Goal: Information Seeking & Learning: Learn about a topic

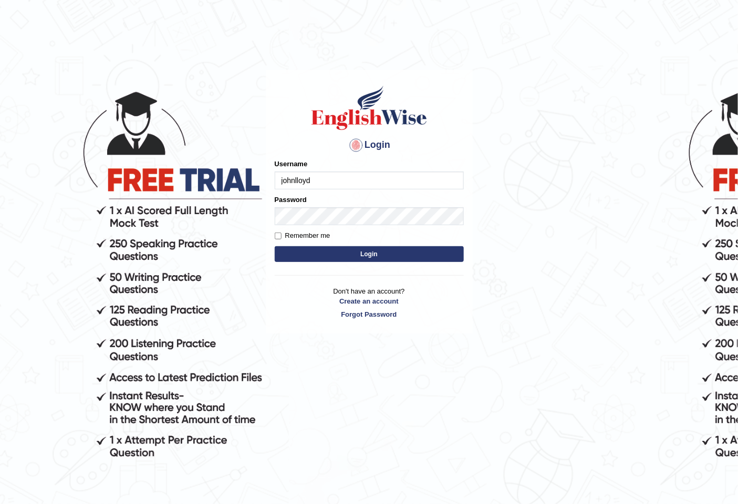
click at [282, 181] on input "johnlloyd" at bounding box center [369, 180] width 189 height 18
type input "Johnlloyd"
click at [337, 259] on button "Login" at bounding box center [369, 254] width 189 height 16
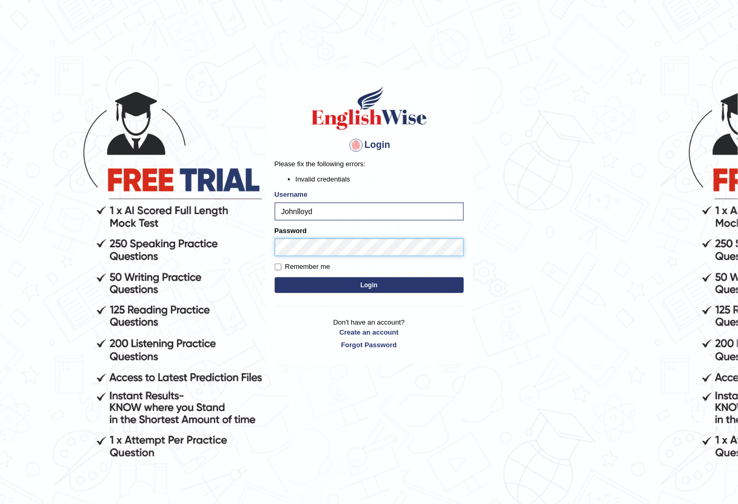
click at [275, 277] on button "Login" at bounding box center [369, 285] width 189 height 16
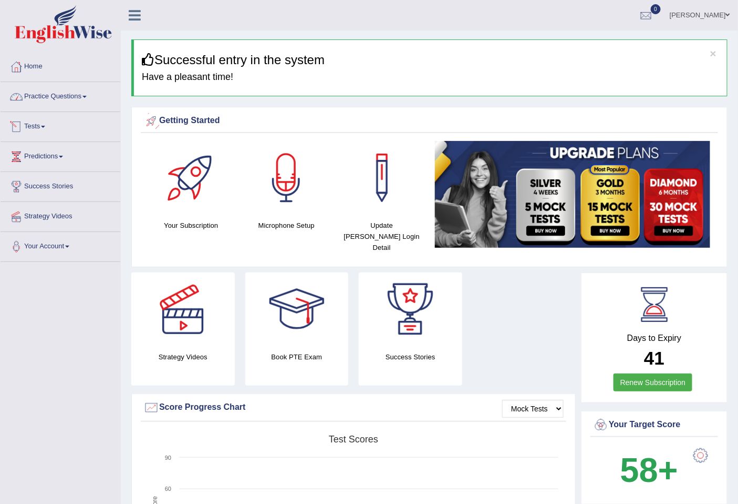
click at [69, 100] on link "Practice Questions" at bounding box center [61, 95] width 120 height 26
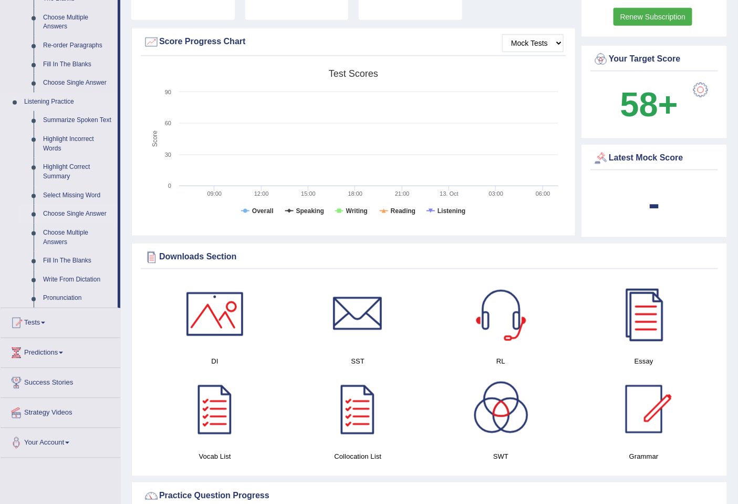
scroll to position [292, 0]
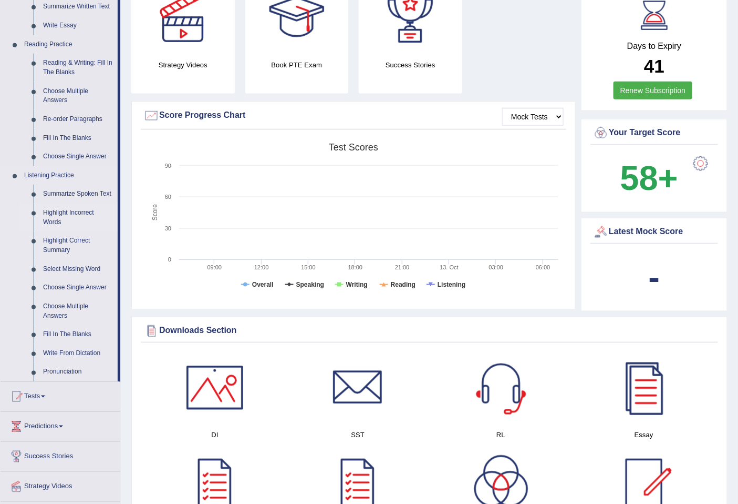
click at [67, 213] on link "Highlight Incorrect Words" at bounding box center [77, 217] width 79 height 28
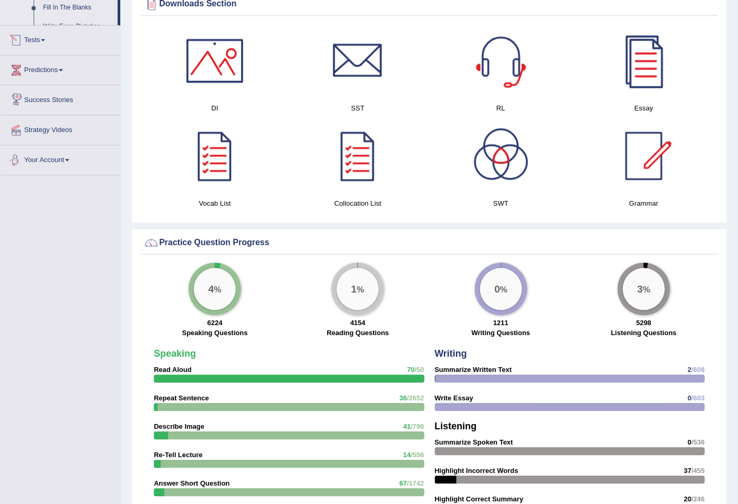
scroll to position [538, 0]
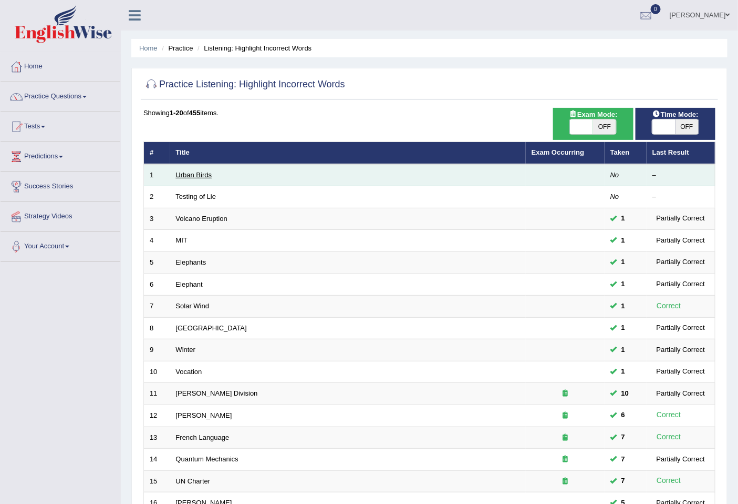
click at [208, 175] on link "Urban Birds" at bounding box center [194, 175] width 36 height 8
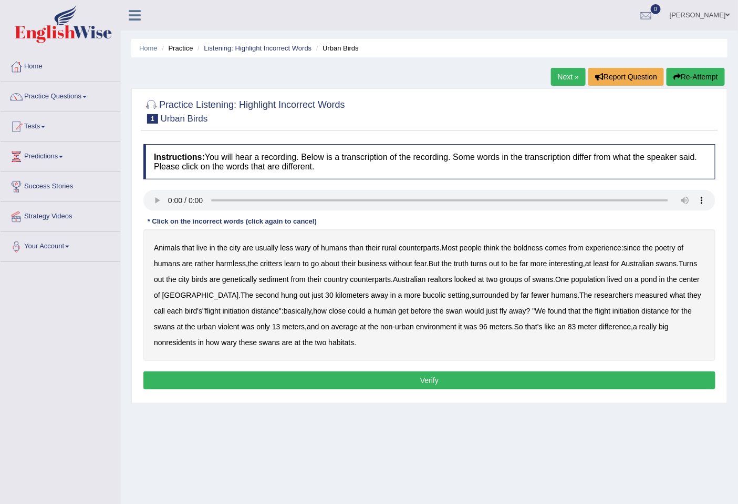
click at [670, 250] on b "poetry" at bounding box center [665, 247] width 20 height 8
click at [674, 261] on b "swans" at bounding box center [666, 263] width 21 height 8
click at [453, 282] on b "realtors" at bounding box center [440, 279] width 25 height 8
drag, startPoint x: 259, startPoint y: 279, endPoint x: 267, endPoint y: 281, distance: 8.0
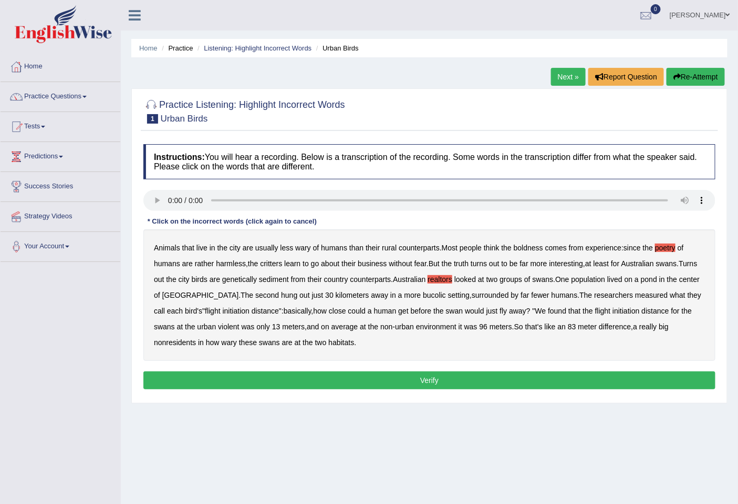
click at [257, 279] on b "genetically" at bounding box center [239, 279] width 35 height 8
click at [174, 342] on b "nonresidents" at bounding box center [175, 342] width 42 height 8
click at [291, 377] on button "Verify" at bounding box center [429, 380] width 572 height 18
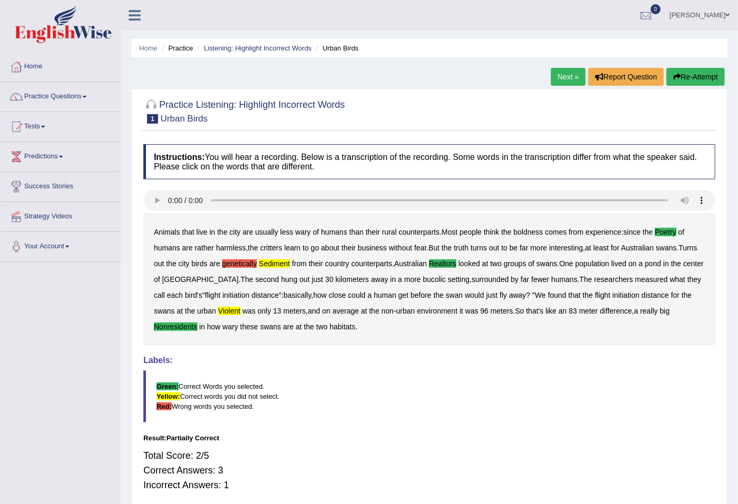
click at [570, 74] on link "Next »" at bounding box center [568, 77] width 35 height 18
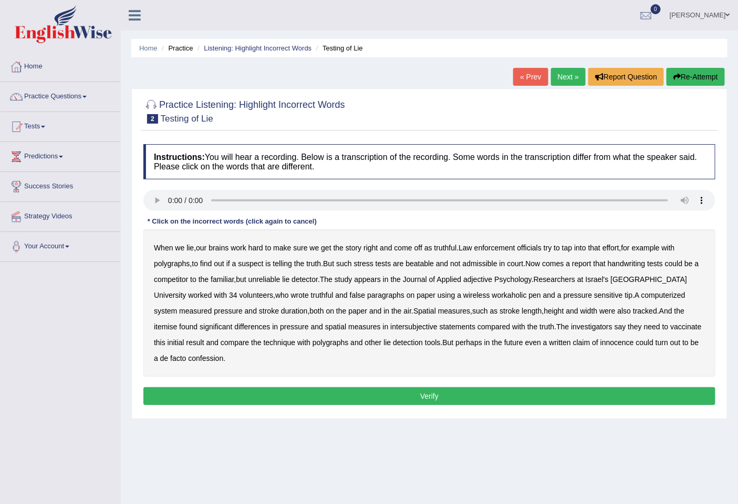
click at [535, 247] on b "officials" at bounding box center [530, 247] width 24 height 8
click at [538, 244] on b "officials" at bounding box center [530, 247] width 24 height 8
click at [176, 279] on b "competitor" at bounding box center [171, 279] width 34 height 8
click at [233, 279] on b "familiar" at bounding box center [222, 279] width 23 height 8
click at [228, 280] on b "familiar" at bounding box center [222, 279] width 23 height 8
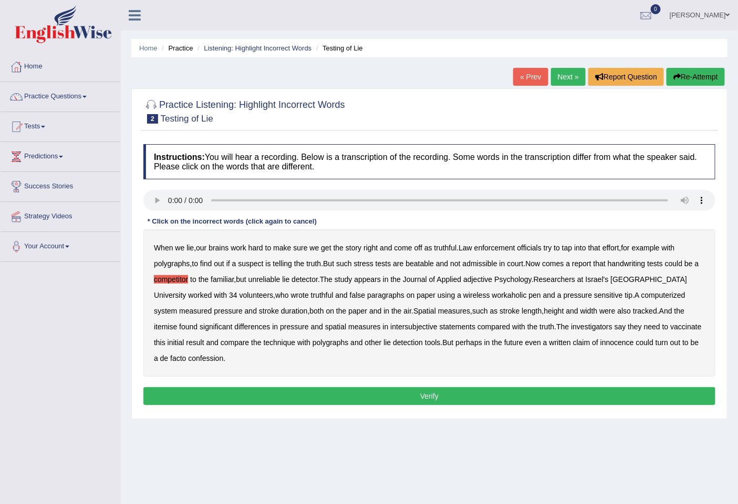
click at [182, 275] on b "competitor" at bounding box center [171, 279] width 34 height 8
click at [233, 282] on b "familiar" at bounding box center [222, 279] width 23 height 8
click at [228, 277] on b "familiar" at bounding box center [222, 279] width 23 height 8
click at [492, 280] on b "adjective" at bounding box center [478, 279] width 29 height 8
click at [366, 397] on button "Verify" at bounding box center [429, 396] width 572 height 18
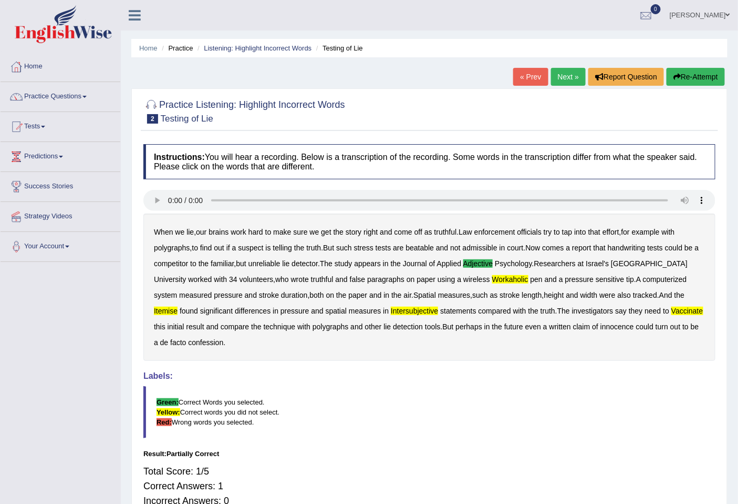
click at [562, 80] on link "Next »" at bounding box center [568, 77] width 35 height 18
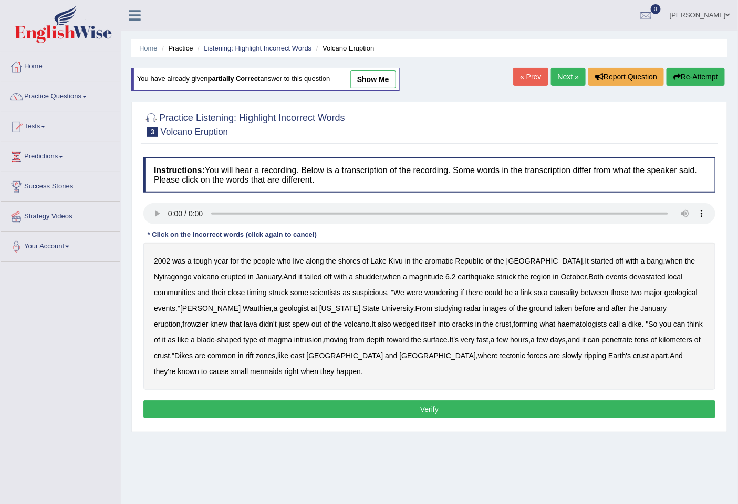
click at [442, 256] on b "aromatic" at bounding box center [439, 260] width 28 height 8
click at [282, 367] on b "mermaids" at bounding box center [266, 371] width 32 height 8
click at [558, 326] on b "haematologists" at bounding box center [582, 324] width 49 height 8
click at [297, 402] on button "Verify" at bounding box center [429, 409] width 572 height 18
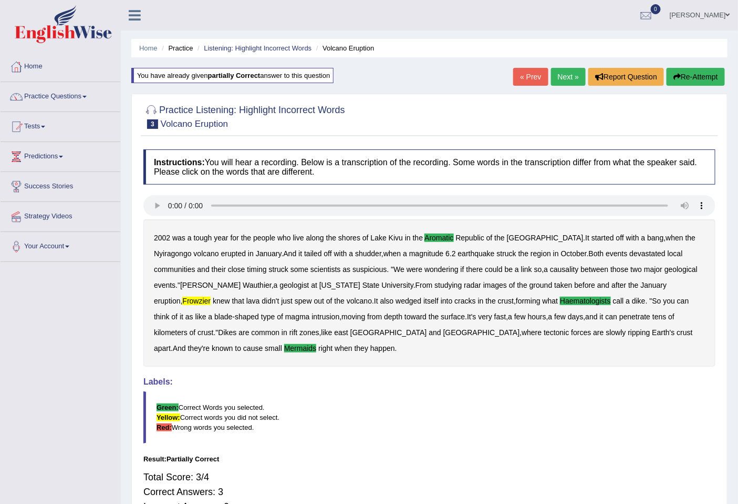
click at [558, 79] on link "Next »" at bounding box center [568, 77] width 35 height 18
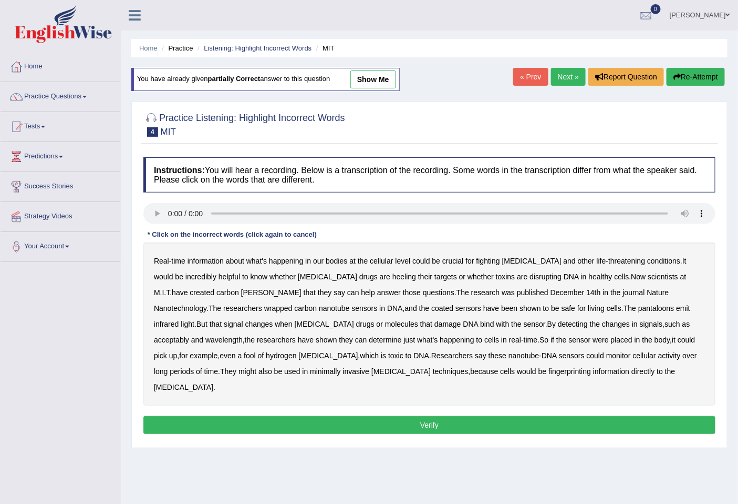
click at [241, 292] on b "[PERSON_NAME]" at bounding box center [271, 292] width 60 height 8
click at [639, 310] on b "pantaloons" at bounding box center [657, 308] width 36 height 8
click at [256, 351] on b "fool" at bounding box center [250, 355] width 12 height 8
click at [310, 371] on b "minimally" at bounding box center [325, 371] width 30 height 8
click at [349, 416] on button "Verify" at bounding box center [429, 425] width 572 height 18
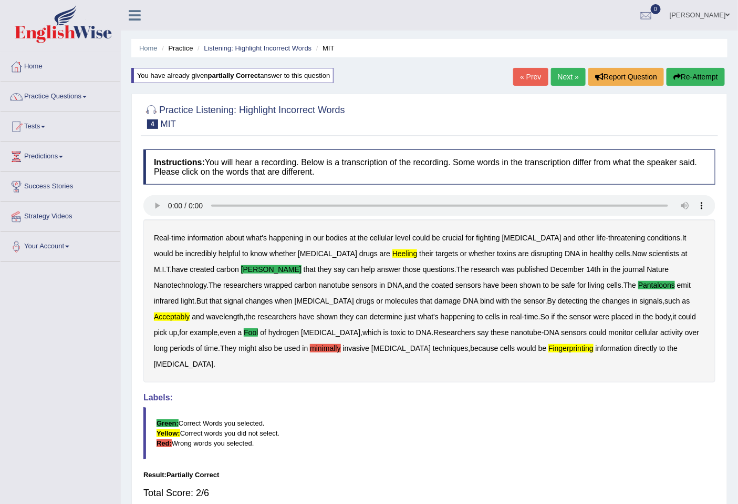
click at [566, 81] on link "Next »" at bounding box center [568, 77] width 35 height 18
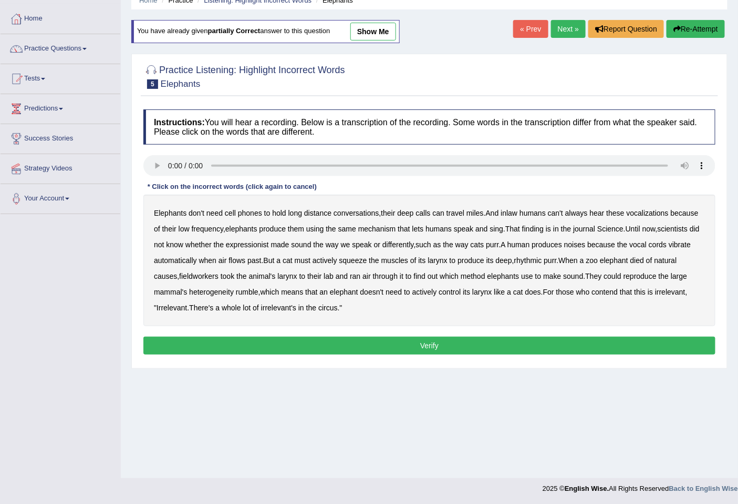
click at [263, 243] on b "expressionist" at bounding box center [247, 244] width 43 height 8
click at [219, 276] on b "fieldworkers" at bounding box center [198, 276] width 39 height 8
click at [234, 291] on b "heterogeneity" at bounding box center [211, 292] width 45 height 8
click at [356, 340] on button "Verify" at bounding box center [429, 345] width 572 height 18
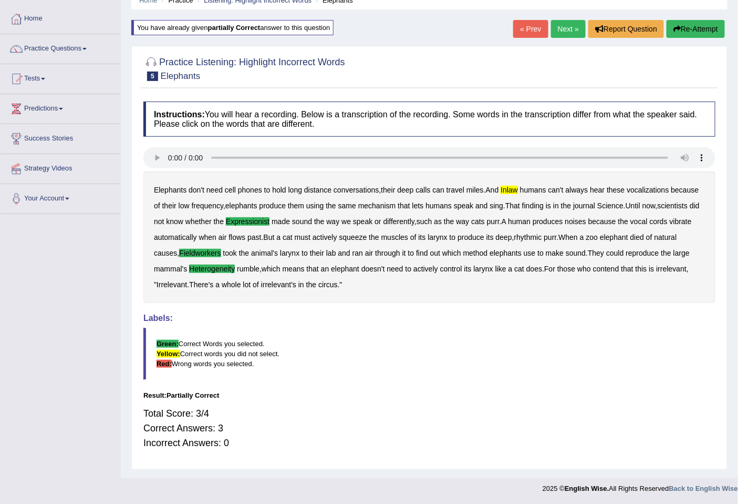
click at [562, 24] on link "Next »" at bounding box center [568, 29] width 35 height 18
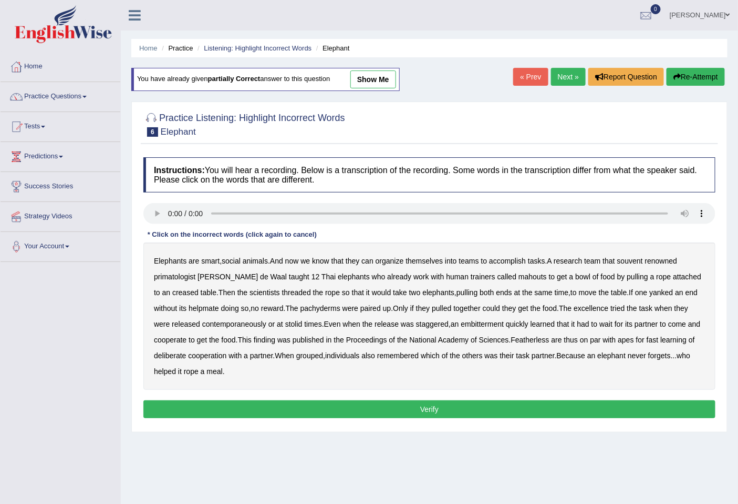
click at [640, 260] on b "souvent" at bounding box center [631, 260] width 26 height 8
click at [608, 309] on b "excellence" at bounding box center [591, 308] width 35 height 8
click at [548, 342] on b "Featherless" at bounding box center [530, 339] width 38 height 8
click at [270, 403] on button "Verify" at bounding box center [429, 409] width 572 height 18
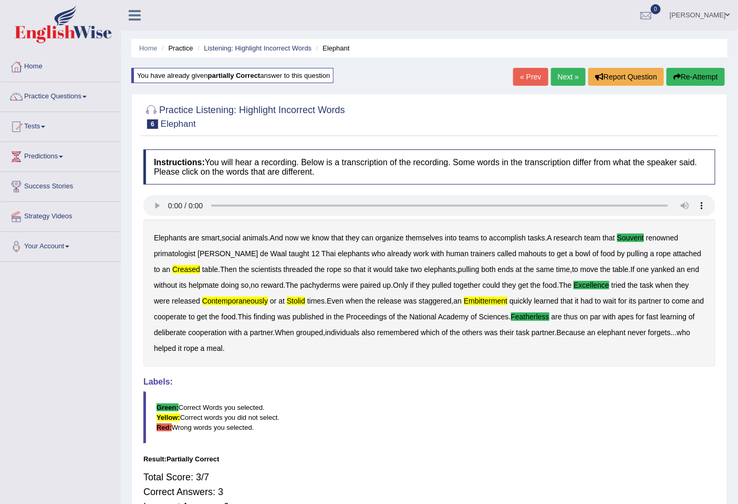
click at [555, 76] on link "Next »" at bounding box center [568, 77] width 35 height 18
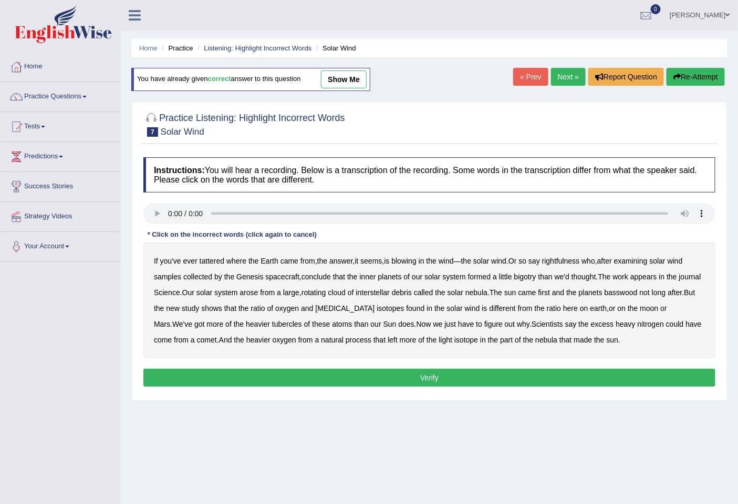
click at [390, 293] on b "interstellar" at bounding box center [373, 292] width 34 height 8
click at [638, 291] on b "basswood" at bounding box center [621, 292] width 33 height 8
click at [272, 324] on b "tubercles" at bounding box center [287, 324] width 30 height 8
click at [433, 377] on button "Verify" at bounding box center [429, 377] width 572 height 18
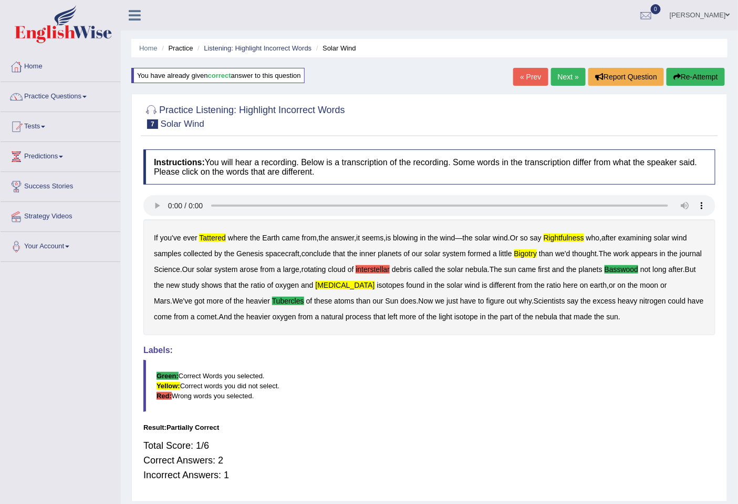
click at [554, 83] on link "Next »" at bounding box center [568, 77] width 35 height 18
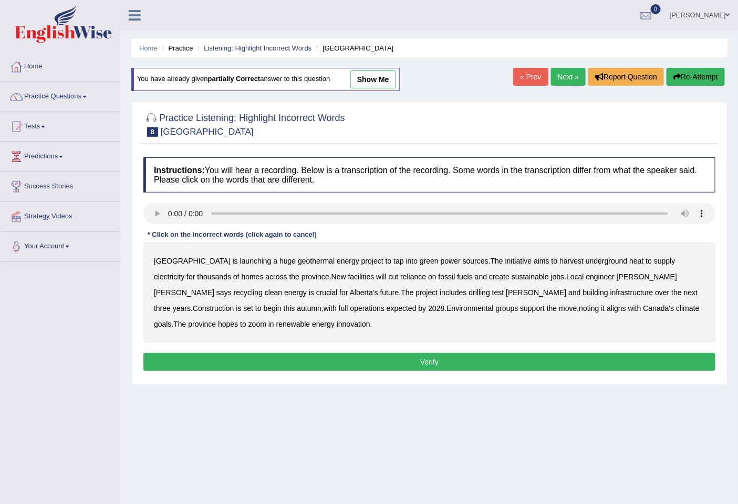
click at [348, 279] on b "facilities" at bounding box center [361, 276] width 26 height 8
click at [348, 272] on b "facilities" at bounding box center [361, 276] width 26 height 8
click at [520, 306] on b "support" at bounding box center [532, 308] width 25 height 8
click at [266, 320] on b "zoom" at bounding box center [258, 324] width 18 height 8
click at [516, 355] on button "Verify" at bounding box center [429, 362] width 572 height 18
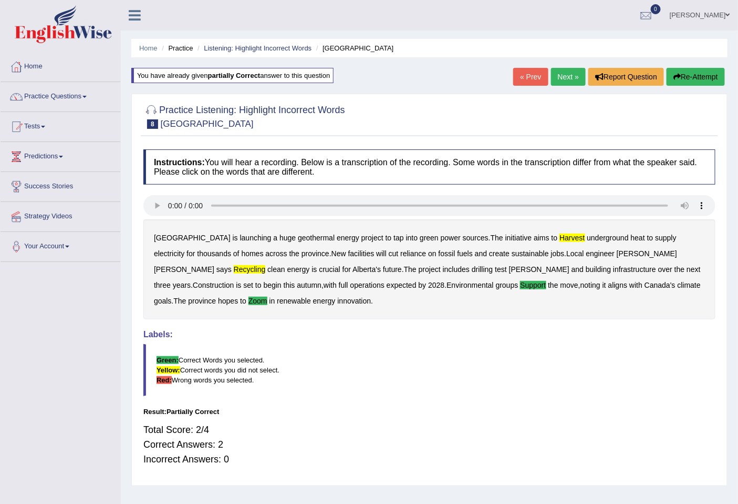
click at [561, 80] on link "Next »" at bounding box center [568, 77] width 35 height 18
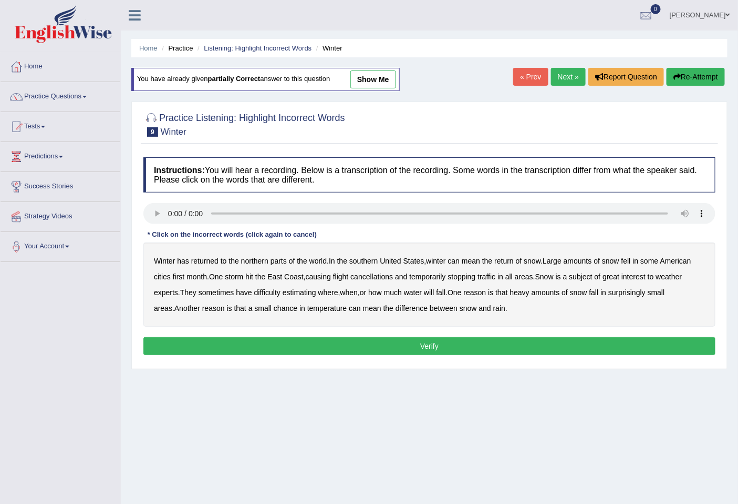
click at [356, 253] on div "Winter has returned to the northern parts of the world . In the southern [GEOGR…" at bounding box center [429, 284] width 572 height 84
click at [360, 258] on b "southern" at bounding box center [364, 260] width 28 height 8
click at [513, 275] on b "all" at bounding box center [509, 276] width 7 height 8
click at [421, 292] on b "water" at bounding box center [413, 292] width 18 height 8
click at [274, 309] on b "chance" at bounding box center [286, 308] width 24 height 8
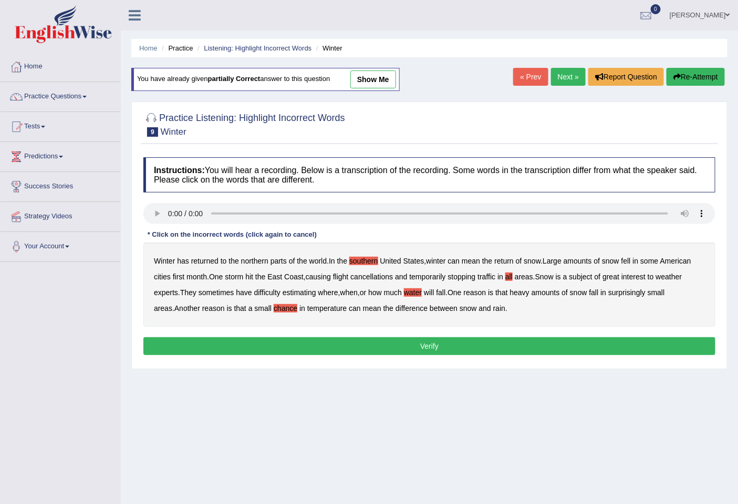
click at [426, 342] on button "Verify" at bounding box center [429, 346] width 572 height 18
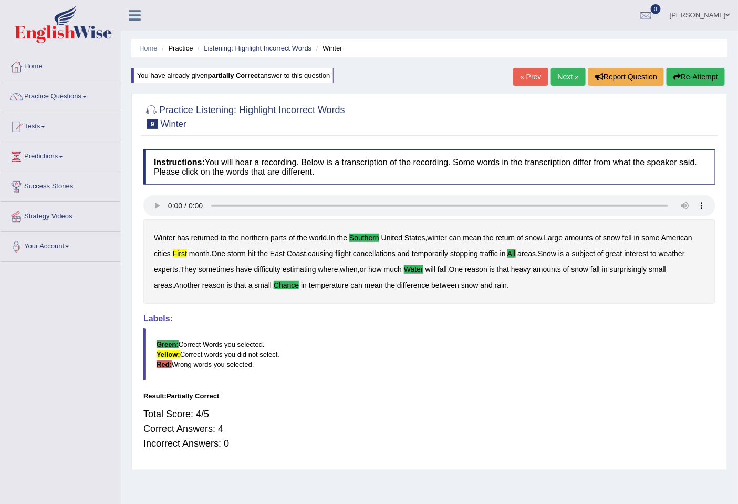
click at [561, 77] on link "Next »" at bounding box center [568, 77] width 35 height 18
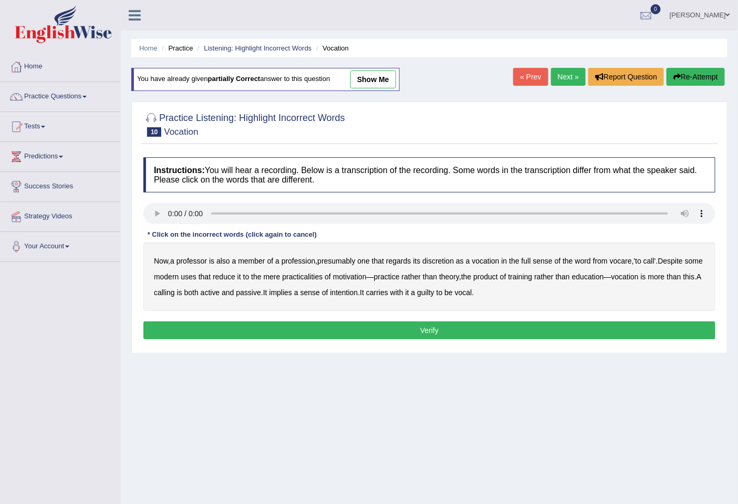
click at [367, 277] on b "motivation" at bounding box center [350, 276] width 34 height 8
click at [358, 293] on b "intention" at bounding box center [344, 292] width 28 height 8
click at [448, 260] on b "discretion" at bounding box center [439, 260] width 32 height 8
click at [323, 277] on b "practicalities" at bounding box center [302, 276] width 40 height 8
click at [327, 327] on button "Verify" at bounding box center [429, 330] width 572 height 18
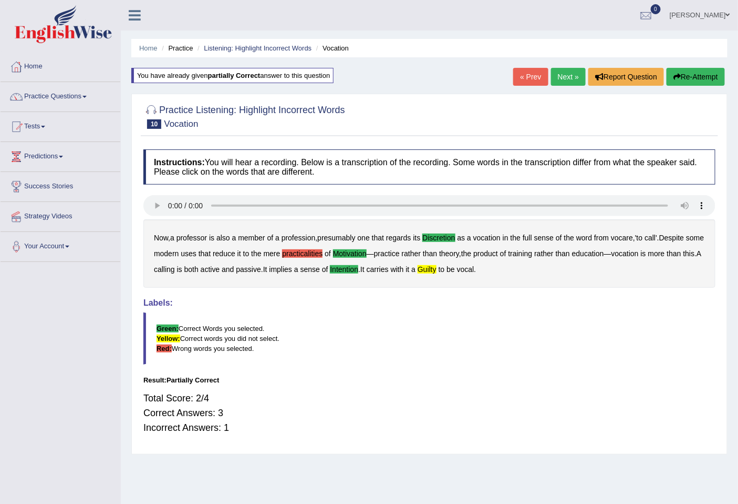
click at [558, 81] on link "Next »" at bounding box center [568, 77] width 35 height 18
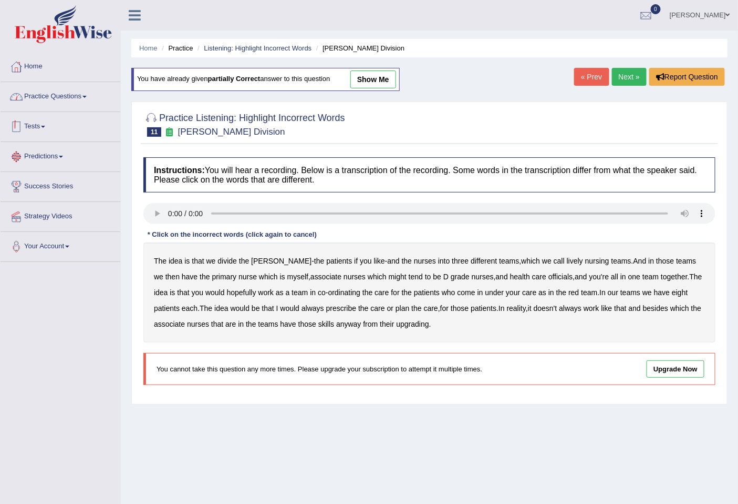
click at [39, 93] on link "Practice Questions" at bounding box center [61, 95] width 120 height 26
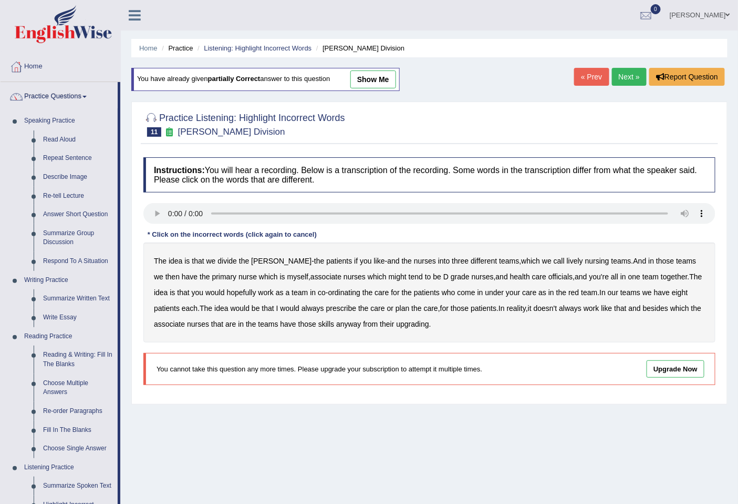
click at [567, 260] on b "lively" at bounding box center [575, 260] width 16 height 8
click at [312, 279] on b "associate" at bounding box center [326, 276] width 31 height 8
click at [549, 275] on b "officials" at bounding box center [561, 276] width 24 height 8
click at [302, 309] on b "always" at bounding box center [313, 308] width 23 height 8
click at [165, 322] on b "associate" at bounding box center [169, 324] width 31 height 8
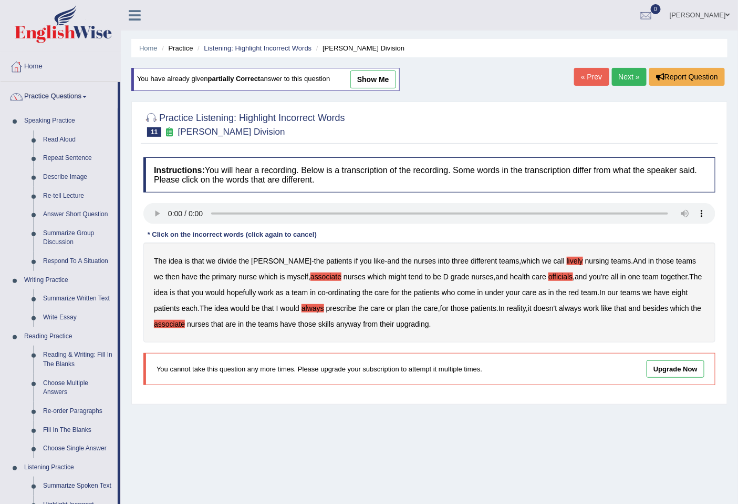
click at [665, 365] on link "Upgrade Now" at bounding box center [676, 368] width 58 height 17
click at [627, 81] on link "Next »" at bounding box center [629, 77] width 35 height 18
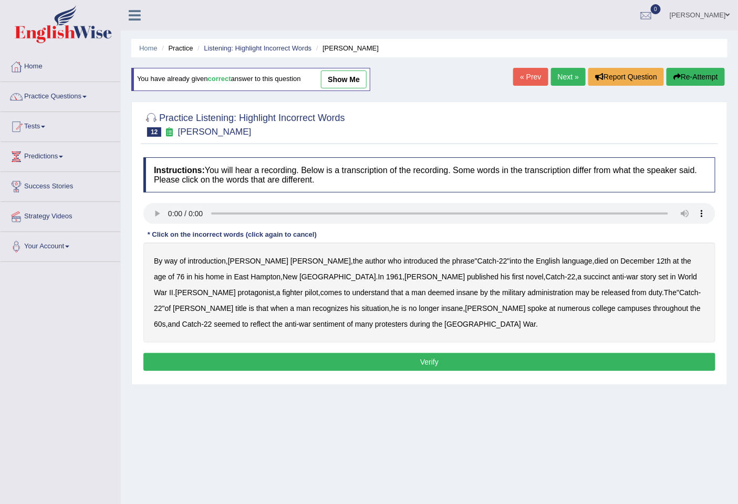
click at [584, 276] on b "succinct" at bounding box center [597, 276] width 27 height 8
click at [528, 292] on b "administration" at bounding box center [551, 292] width 46 height 8
click at [362, 306] on b "situation" at bounding box center [375, 308] width 27 height 8
click at [271, 320] on b "reflect" at bounding box center [261, 324] width 20 height 8
click at [259, 354] on button "Verify" at bounding box center [429, 362] width 572 height 18
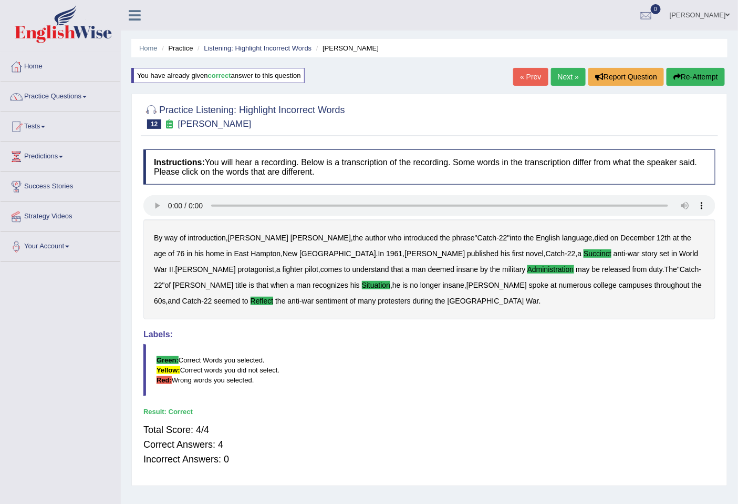
click at [561, 83] on link "Next »" at bounding box center [568, 77] width 35 height 18
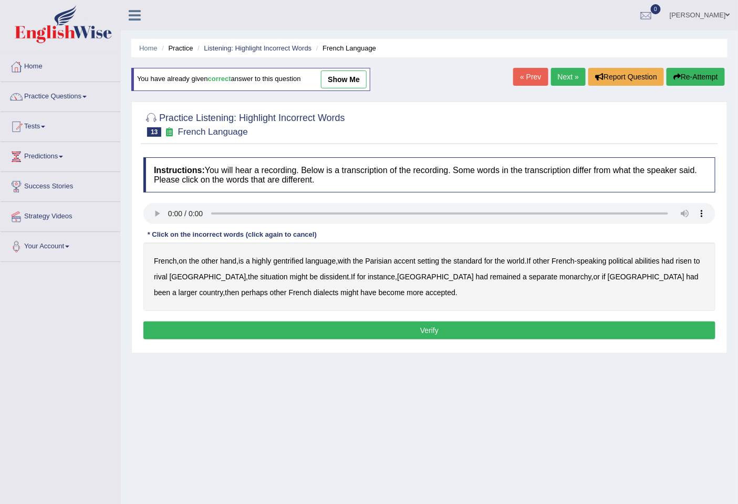
click at [301, 262] on b "gentrified" at bounding box center [288, 260] width 30 height 8
click at [660, 258] on b "abilities" at bounding box center [647, 260] width 25 height 8
click at [320, 279] on b "dissident" at bounding box center [334, 276] width 29 height 8
click at [560, 276] on b "monarchy" at bounding box center [576, 276] width 32 height 8
click at [332, 333] on button "Verify" at bounding box center [429, 330] width 572 height 18
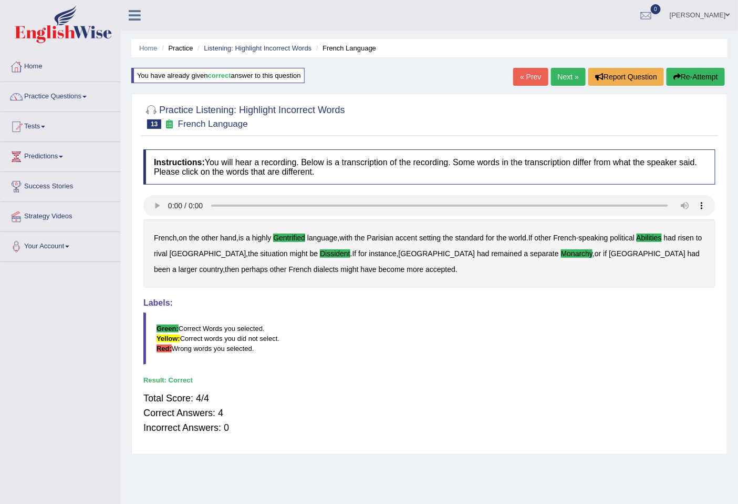
click at [567, 77] on link "Next »" at bounding box center [568, 77] width 35 height 18
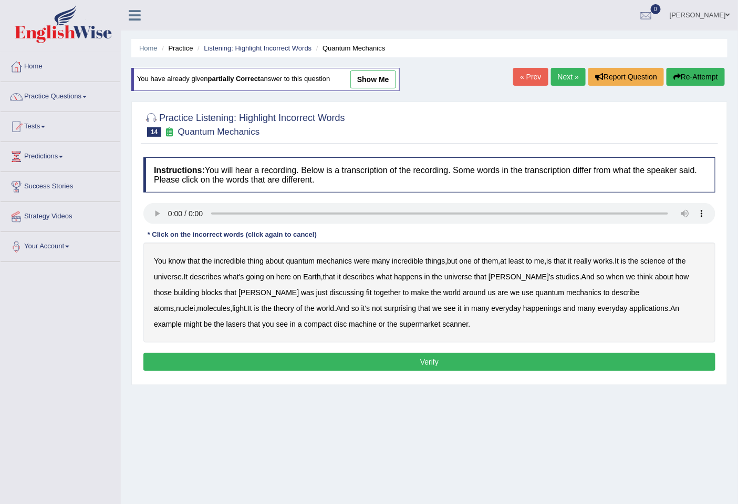
click at [666, 260] on b "science" at bounding box center [653, 260] width 25 height 8
click at [330, 291] on b "discussing" at bounding box center [347, 292] width 34 height 8
click at [524, 309] on b "happenings" at bounding box center [543, 308] width 38 height 8
click at [612, 292] on b "describe" at bounding box center [626, 292] width 28 height 8
click at [374, 355] on button "Verify" at bounding box center [429, 362] width 572 height 18
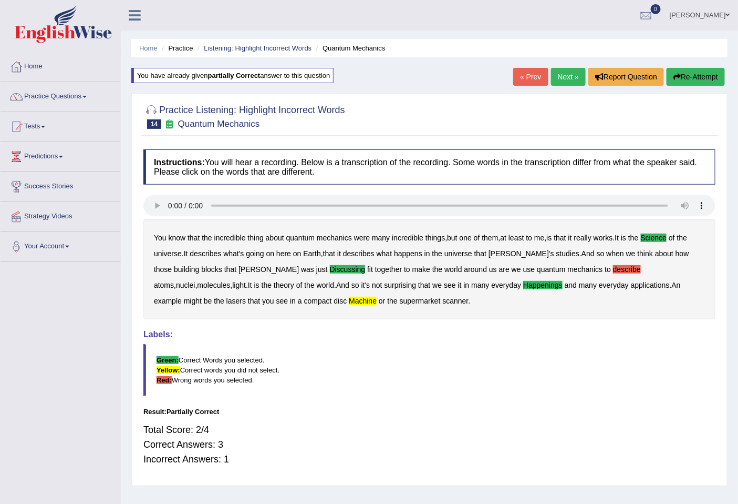
click at [578, 82] on link "Next »" at bounding box center [568, 77] width 35 height 18
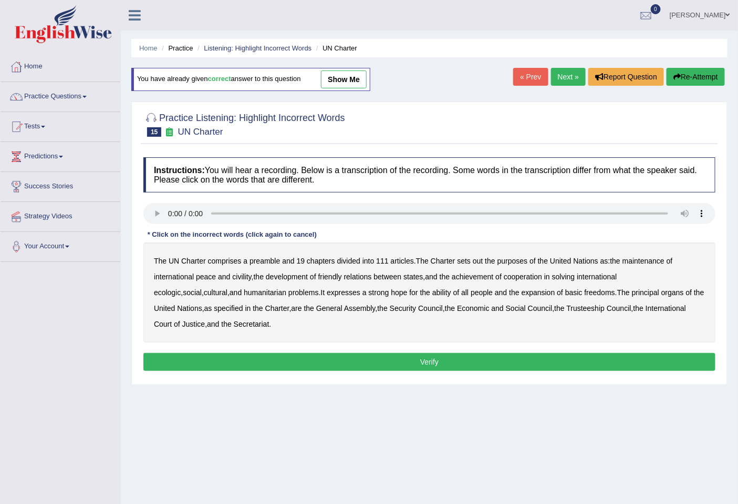
click at [245, 280] on b "civility" at bounding box center [241, 276] width 19 height 8
click at [181, 288] on b "ecologic" at bounding box center [167, 292] width 27 height 8
click at [433, 288] on b "ability" at bounding box center [442, 292] width 19 height 8
click at [253, 357] on button "Verify" at bounding box center [429, 362] width 572 height 18
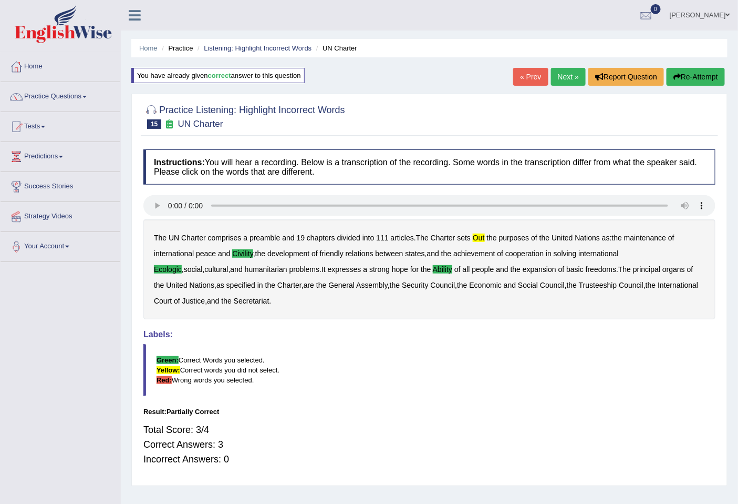
click at [570, 77] on link "Next »" at bounding box center [568, 77] width 35 height 18
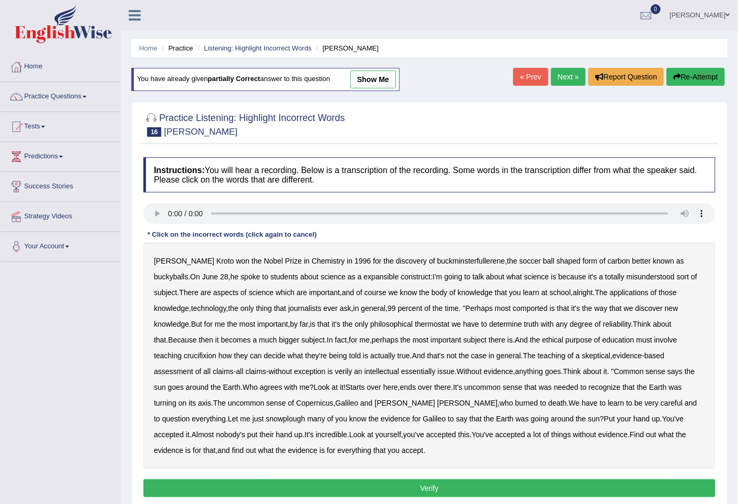
click at [364, 278] on b "expansible" at bounding box center [381, 276] width 35 height 8
click at [458, 293] on b "knowledge" at bounding box center [475, 292] width 35 height 8
click at [513, 308] on b "comported" at bounding box center [530, 308] width 35 height 8
click at [415, 324] on b "thermostat" at bounding box center [432, 324] width 35 height 8
click at [217, 351] on b "crucifixion" at bounding box center [200, 355] width 33 height 8
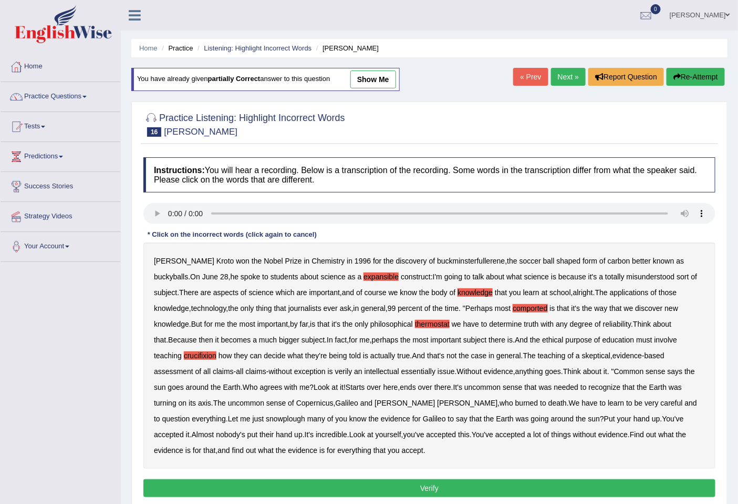
click at [335, 373] on b "verily" at bounding box center [343, 371] width 17 height 8
click at [266, 419] on b "snowplough" at bounding box center [285, 418] width 39 height 8
click at [439, 480] on button "Verify" at bounding box center [429, 488] width 572 height 18
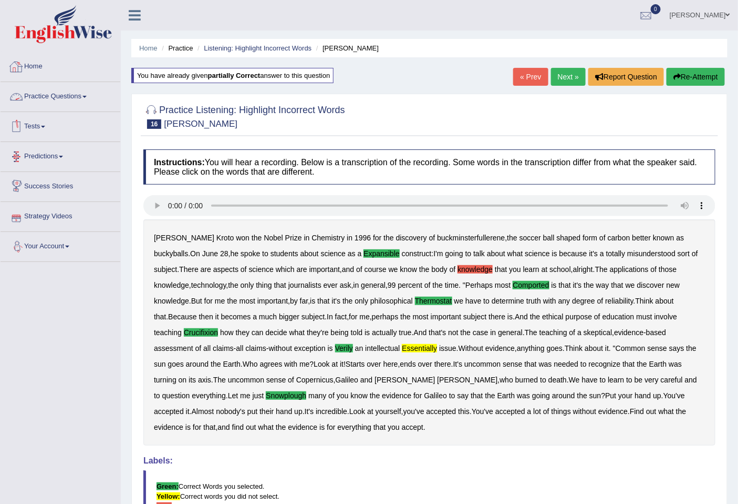
click at [63, 89] on link "Practice Questions" at bounding box center [61, 95] width 120 height 26
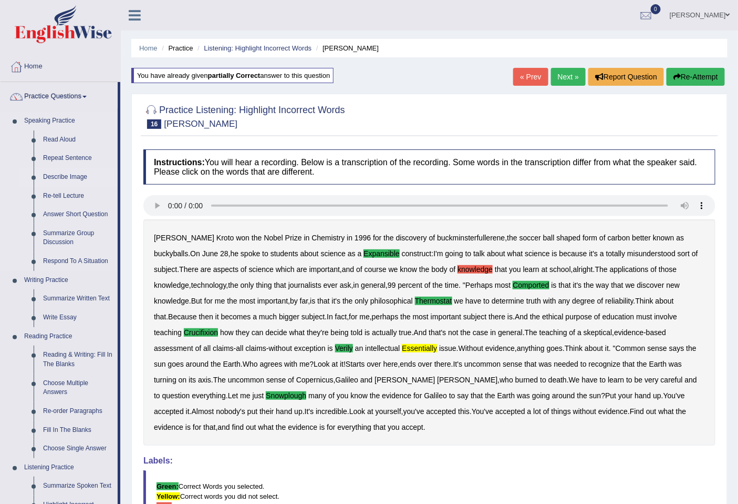
click at [61, 179] on link "Describe Image" at bounding box center [77, 177] width 79 height 19
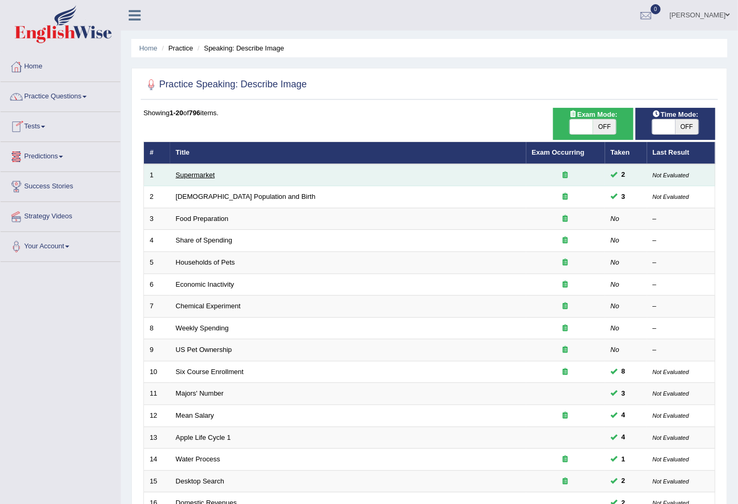
click at [198, 171] on link "Supermarket" at bounding box center [195, 175] width 39 height 8
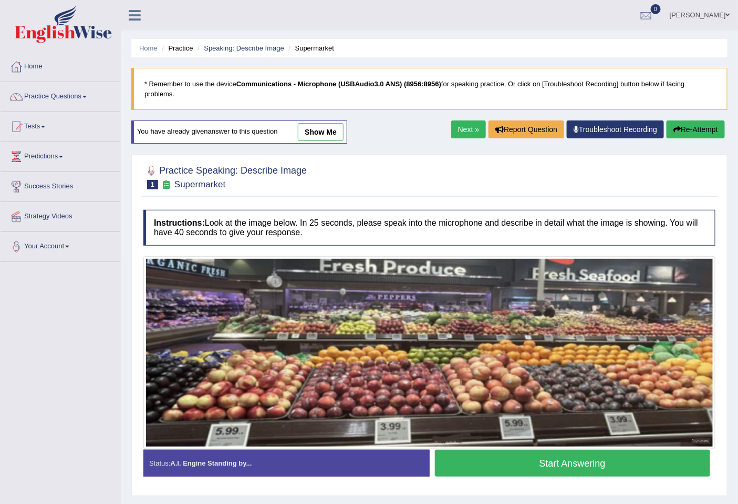
scroll to position [48, 0]
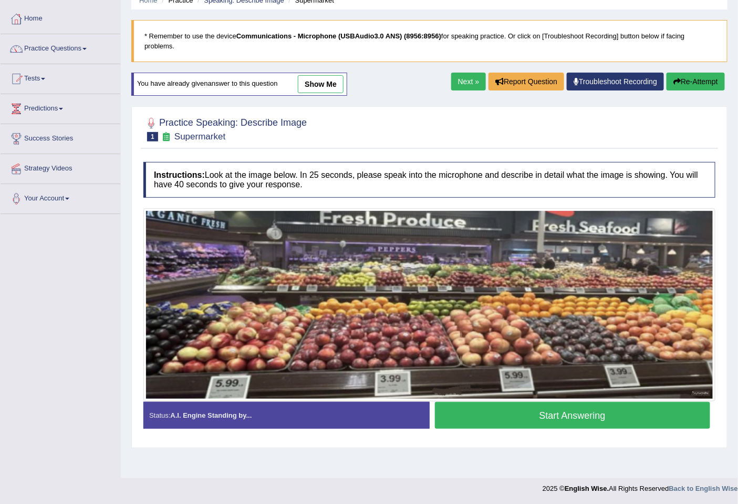
click at [534, 411] on button "Start Answering" at bounding box center [573, 415] width 276 height 27
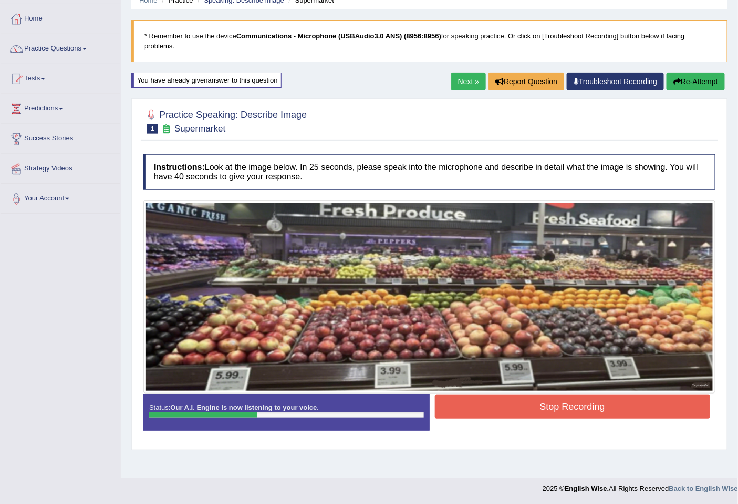
click at [680, 79] on button "Re-Attempt" at bounding box center [696, 82] width 58 height 18
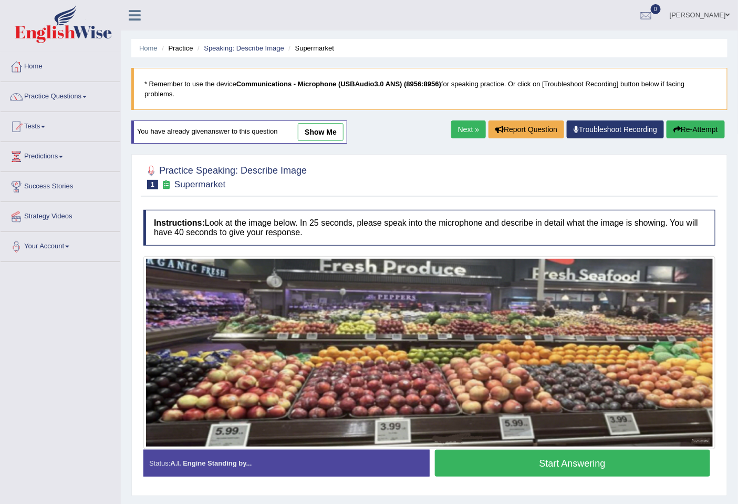
scroll to position [48, 0]
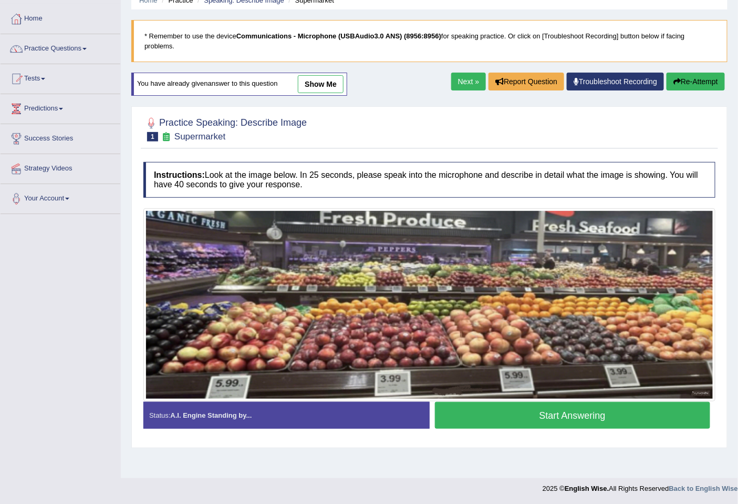
click at [326, 85] on link "show me" at bounding box center [321, 84] width 46 height 18
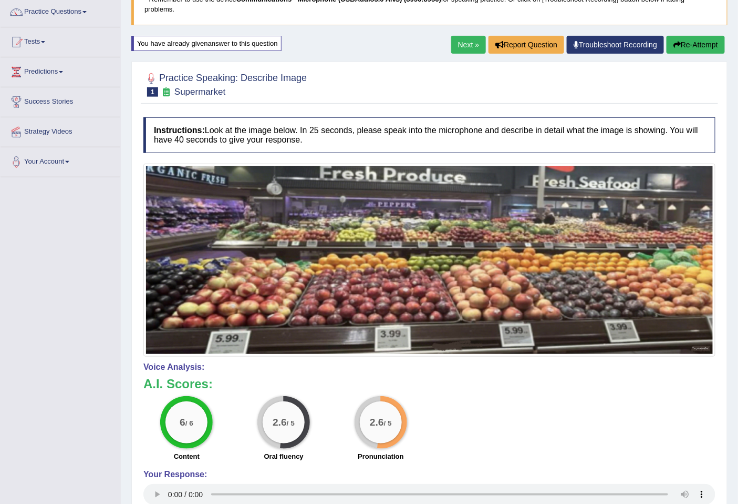
scroll to position [114, 0]
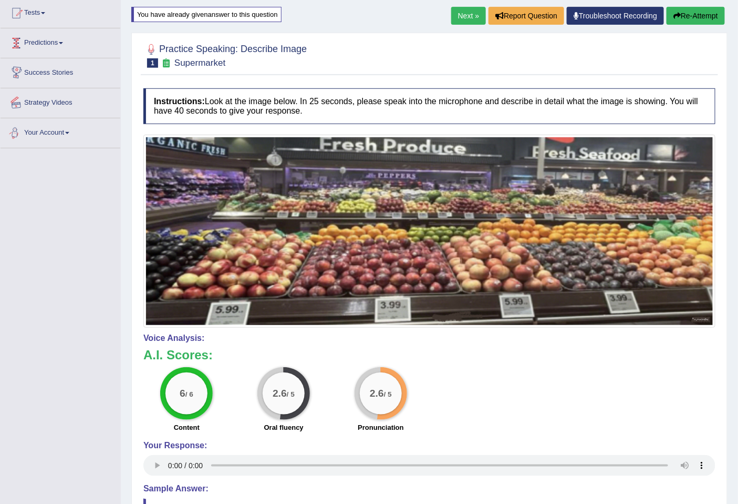
click at [45, 48] on link "Predictions" at bounding box center [61, 41] width 120 height 26
click at [48, 39] on link "Predictions" at bounding box center [59, 41] width 117 height 26
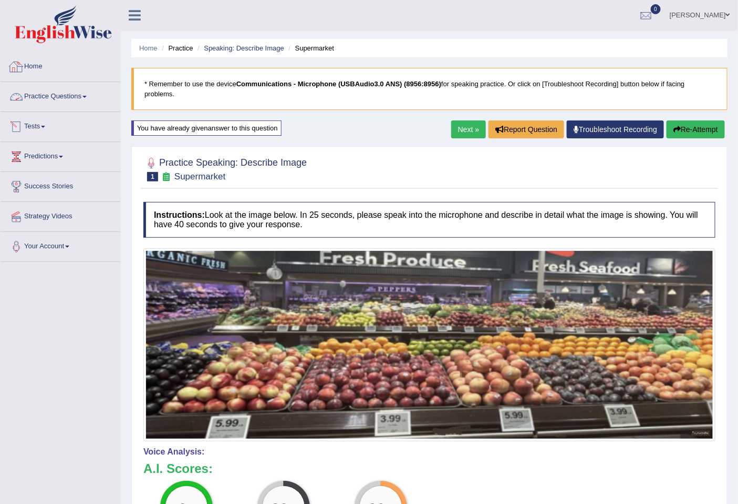
click at [49, 95] on link "Practice Questions" at bounding box center [61, 95] width 120 height 26
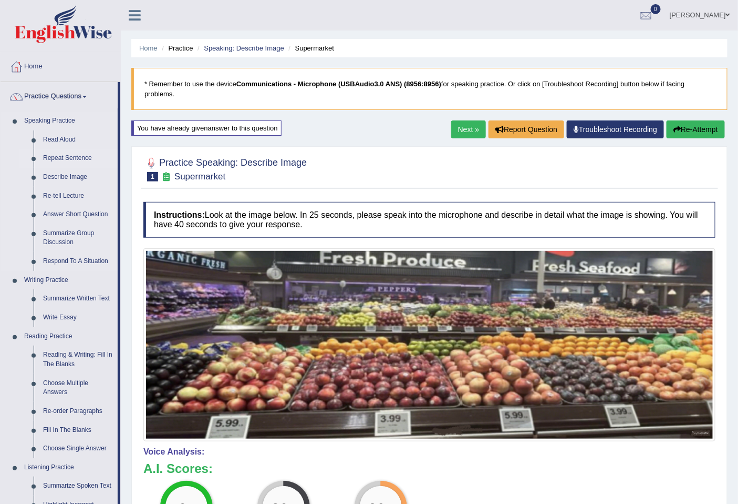
click at [60, 158] on link "Repeat Sentence" at bounding box center [77, 158] width 79 height 19
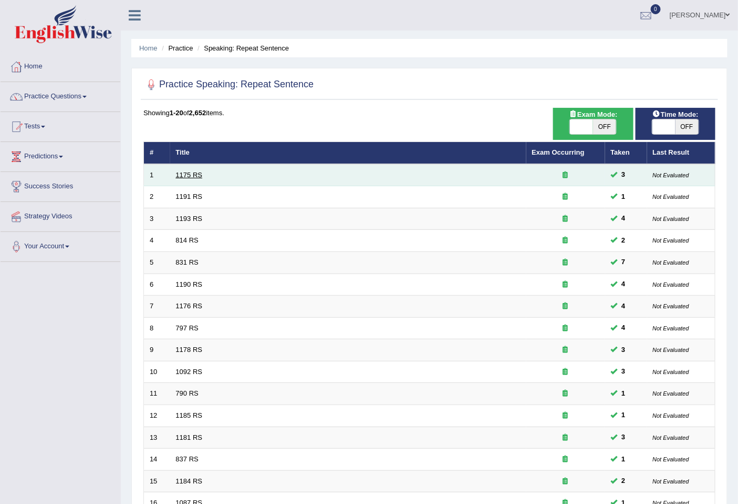
click at [197, 177] on link "1175 RS" at bounding box center [189, 175] width 27 height 8
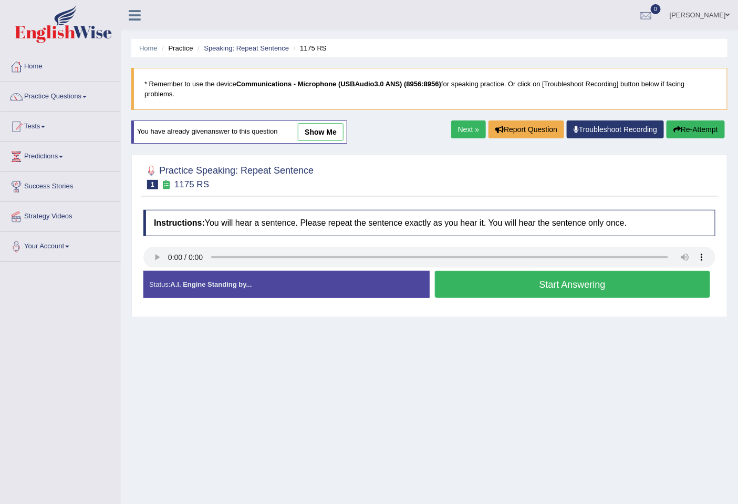
click at [309, 135] on link "show me" at bounding box center [321, 132] width 46 height 18
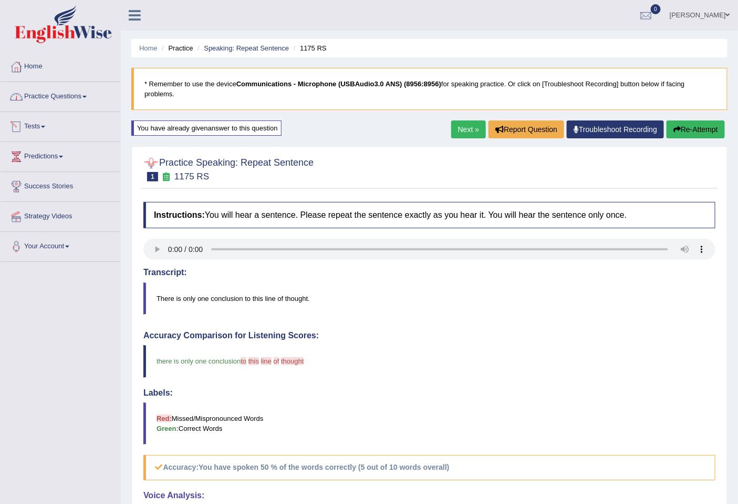
click at [64, 99] on link "Practice Questions" at bounding box center [61, 95] width 120 height 26
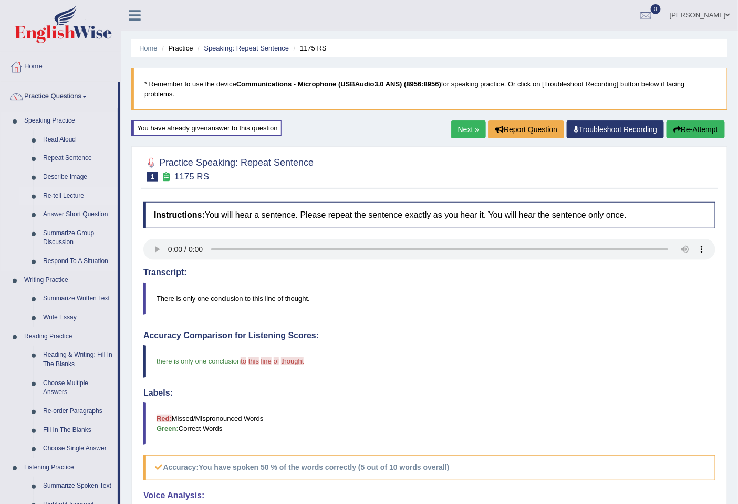
click at [75, 195] on link "Re-tell Lecture" at bounding box center [77, 196] width 79 height 19
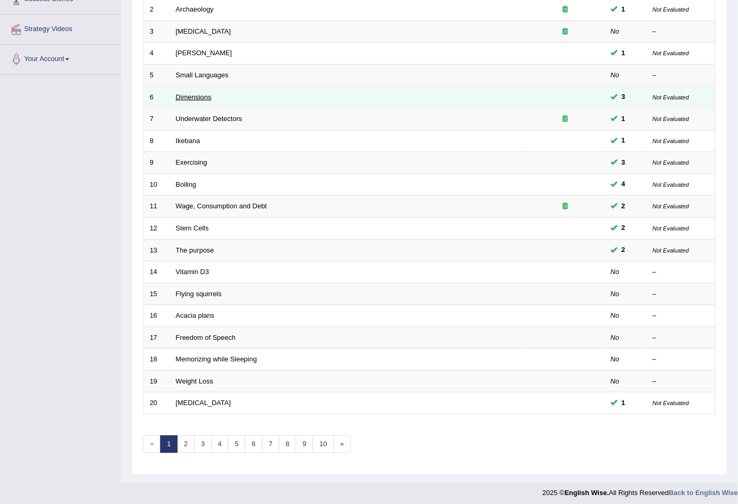
click at [208, 93] on link "Dimensions" at bounding box center [194, 97] width 36 height 8
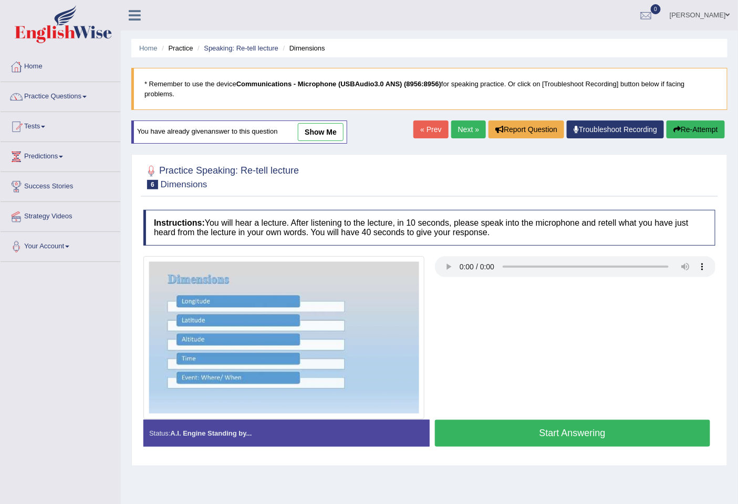
click at [316, 134] on link "show me" at bounding box center [321, 132] width 46 height 18
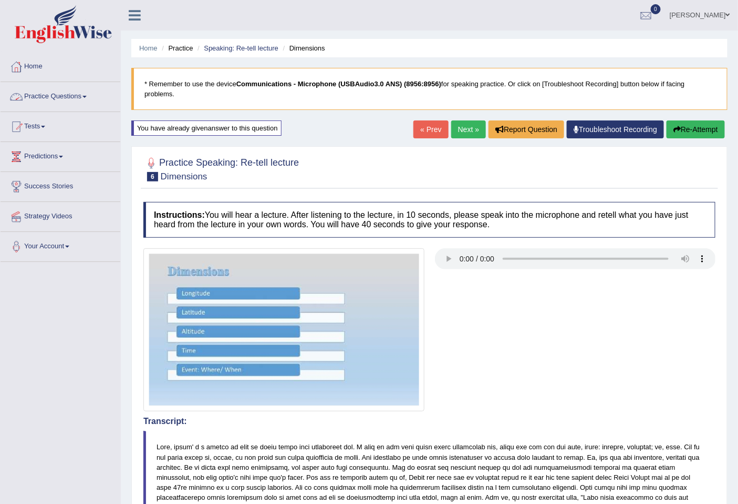
click at [74, 93] on link "Practice Questions" at bounding box center [61, 95] width 120 height 26
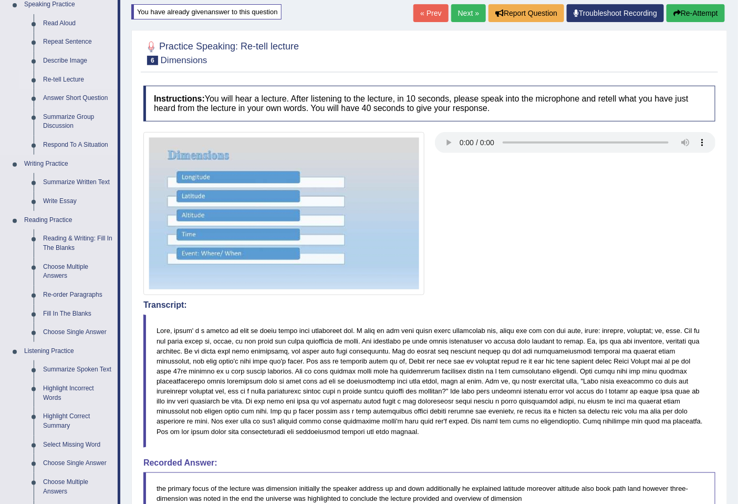
scroll to position [117, 0]
click at [57, 79] on link "Re-tell Lecture" at bounding box center [77, 79] width 79 height 19
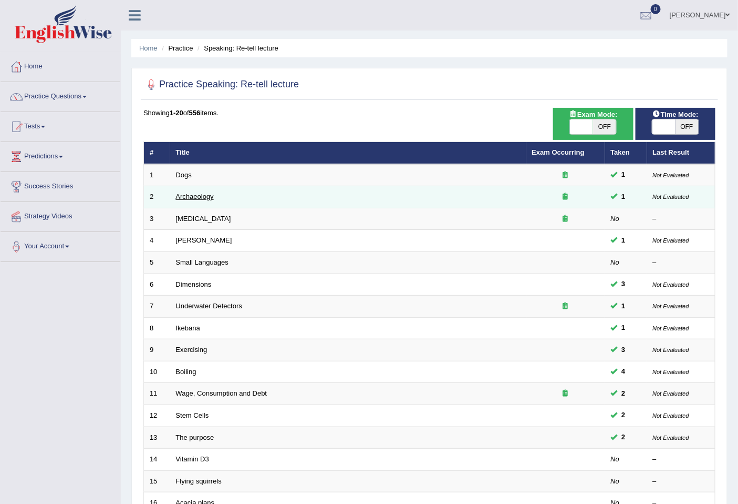
click at [183, 197] on link "Archaeology" at bounding box center [195, 196] width 38 height 8
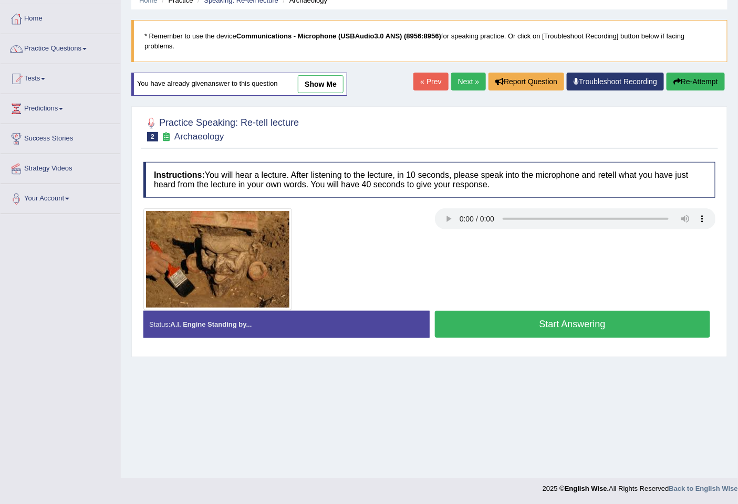
click at [326, 83] on link "show me" at bounding box center [321, 84] width 46 height 18
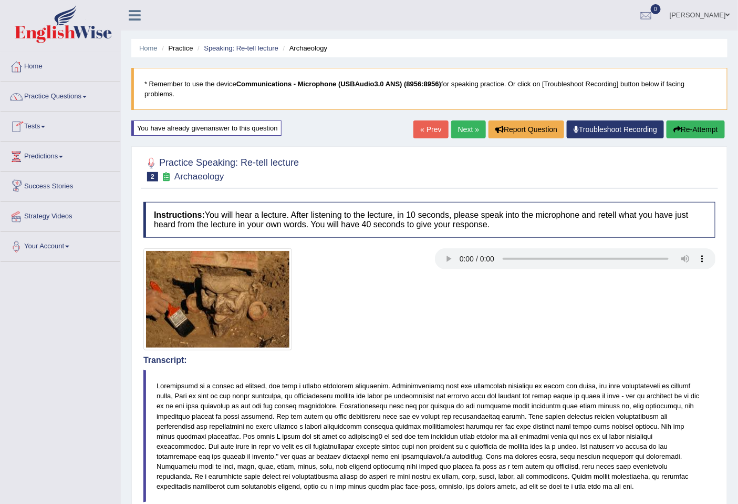
click at [81, 97] on link "Practice Questions" at bounding box center [61, 95] width 120 height 26
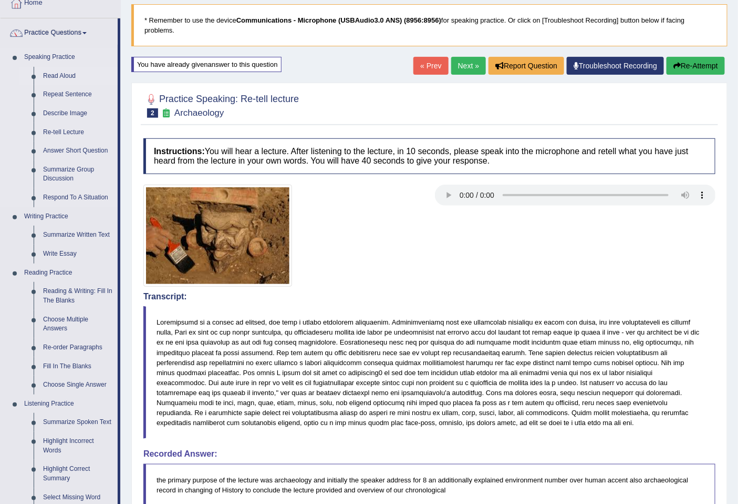
scroll to position [58, 0]
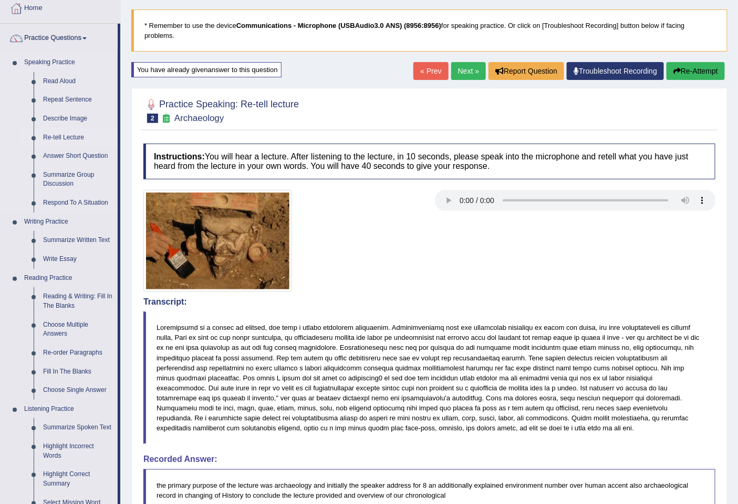
click at [65, 132] on link "Re-tell Lecture" at bounding box center [77, 137] width 79 height 19
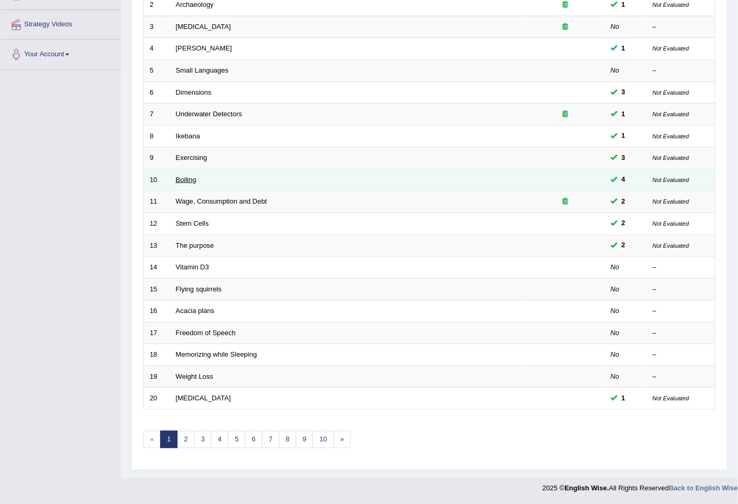
click at [192, 179] on link "Boiling" at bounding box center [186, 180] width 20 height 8
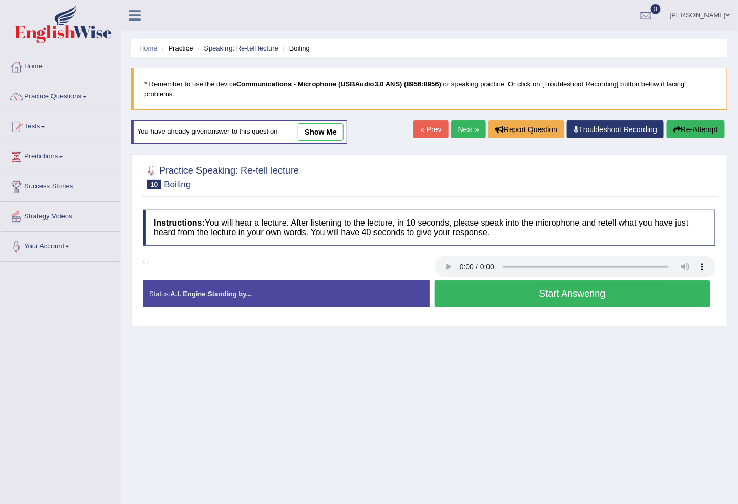
click at [323, 134] on link "show me" at bounding box center [321, 132] width 46 height 18
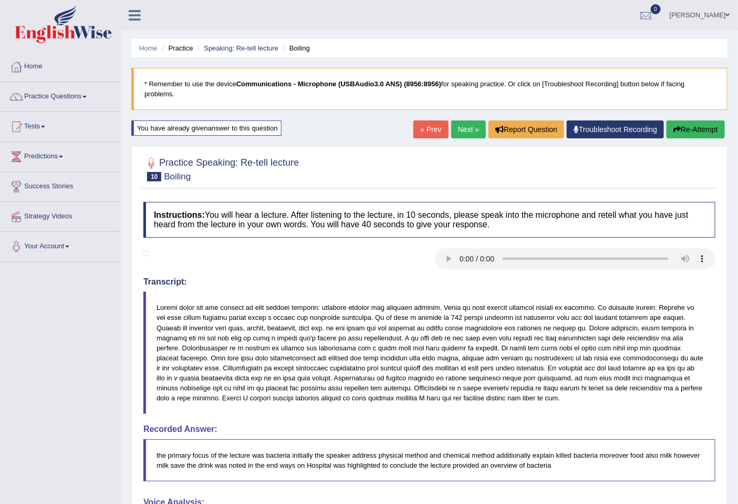
click at [459, 129] on link "Next »" at bounding box center [468, 129] width 35 height 18
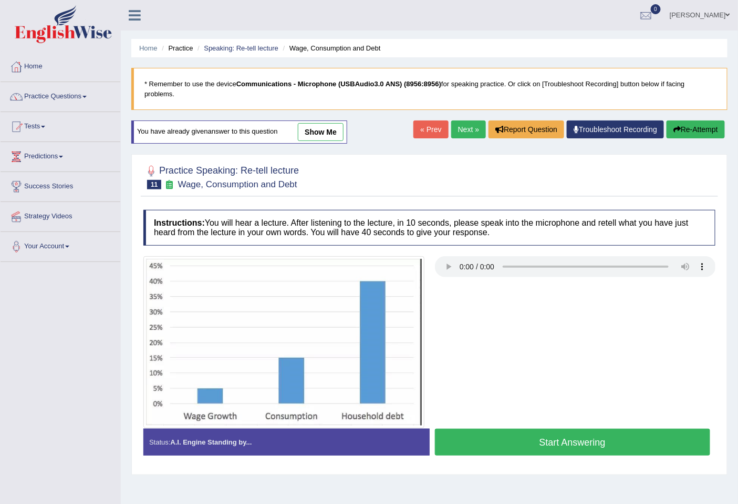
click at [456, 131] on link "Next »" at bounding box center [468, 129] width 35 height 18
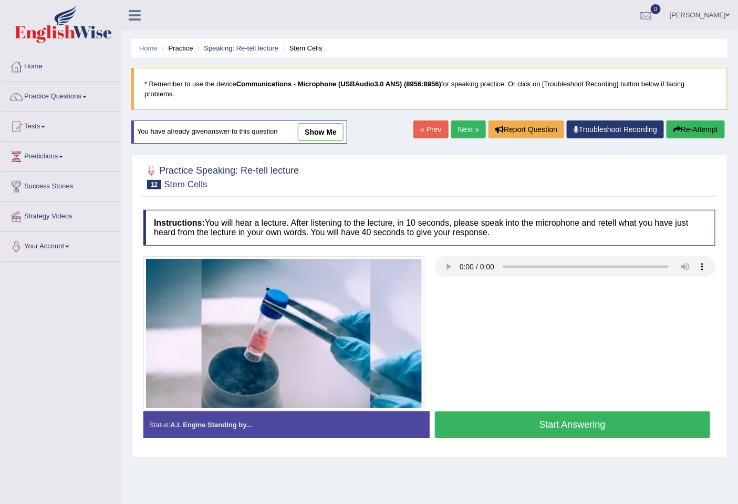
click at [588, 424] on button "Start Answering" at bounding box center [573, 424] width 276 height 27
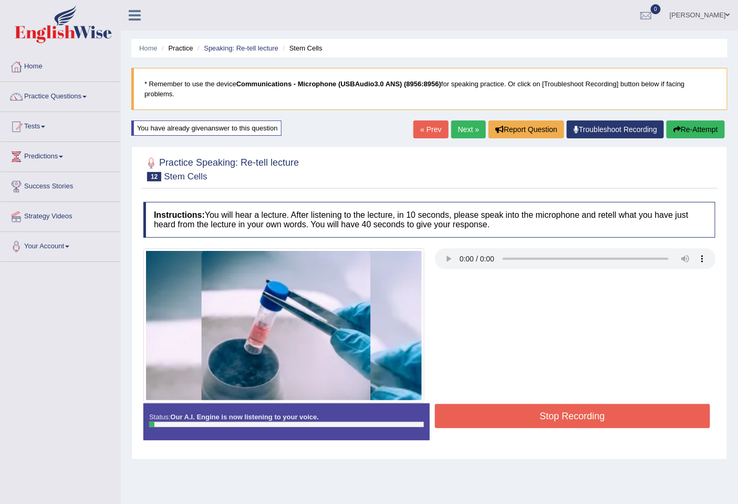
click at [588, 422] on button "Stop Recording" at bounding box center [573, 416] width 276 height 24
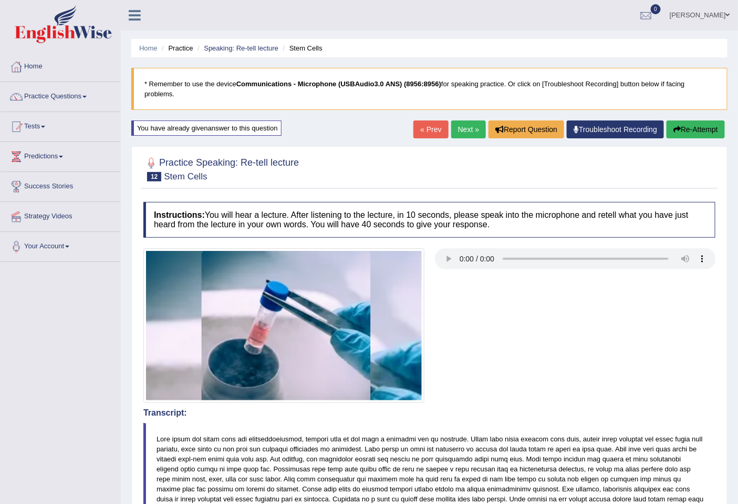
click at [699, 120] on button "Re-Attempt" at bounding box center [696, 129] width 58 height 18
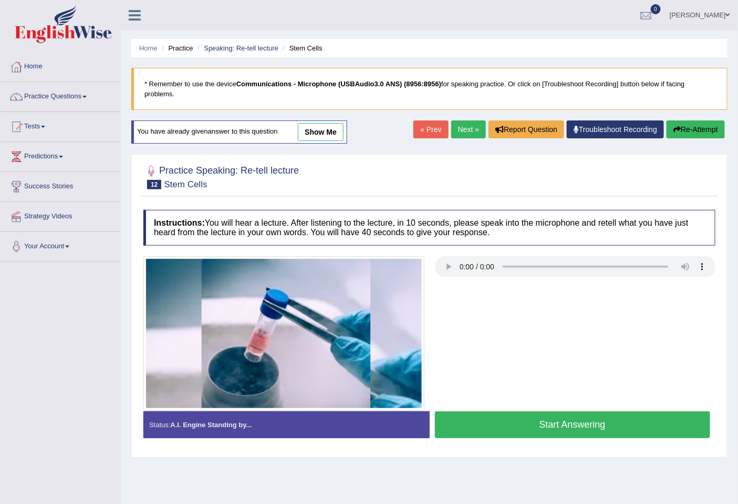
click at [590, 432] on button "Start Answering" at bounding box center [573, 424] width 276 height 27
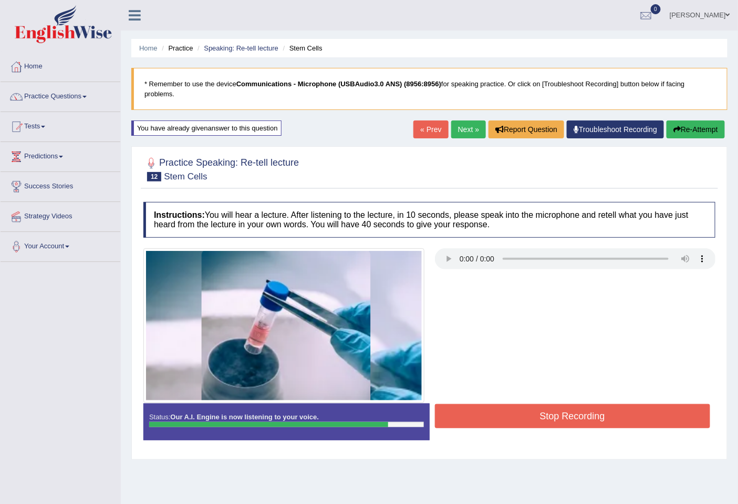
click at [611, 414] on button "Stop Recording" at bounding box center [573, 416] width 276 height 24
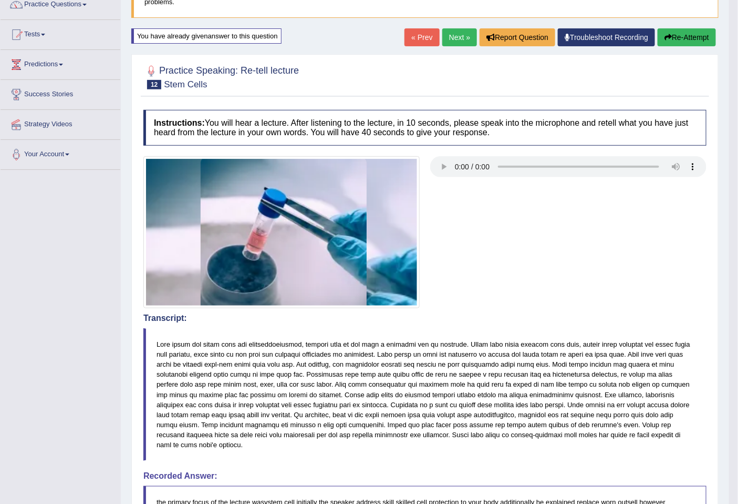
scroll to position [79, 0]
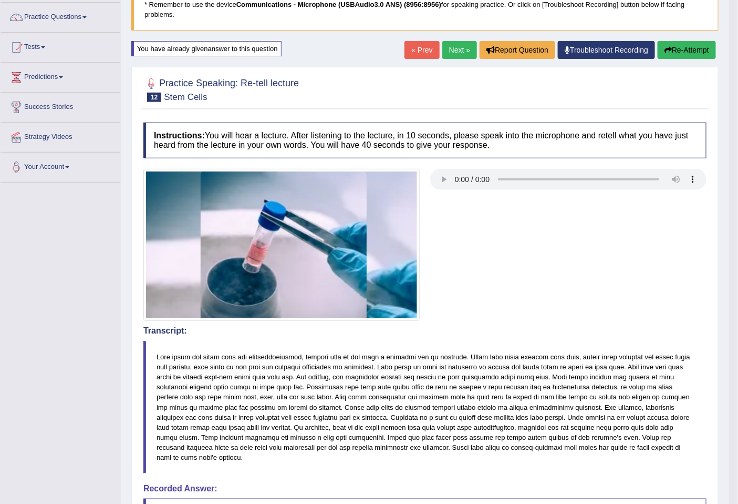
click at [679, 46] on button "Re-Attempt" at bounding box center [687, 50] width 58 height 18
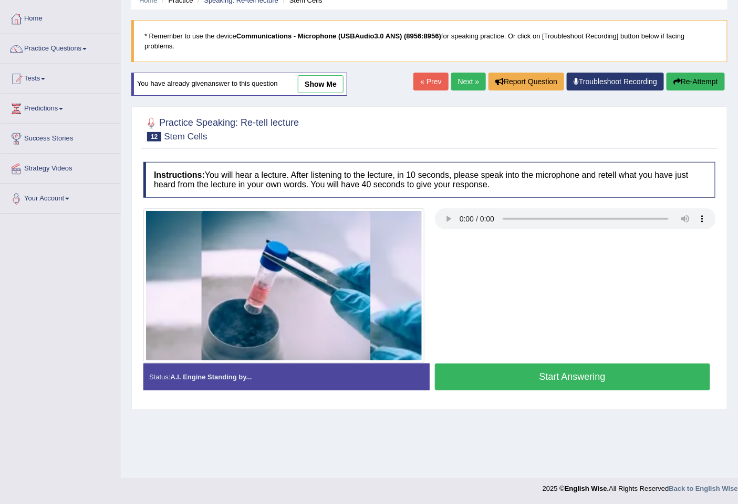
scroll to position [48, 0]
click at [555, 379] on button "Start Answering" at bounding box center [573, 376] width 276 height 27
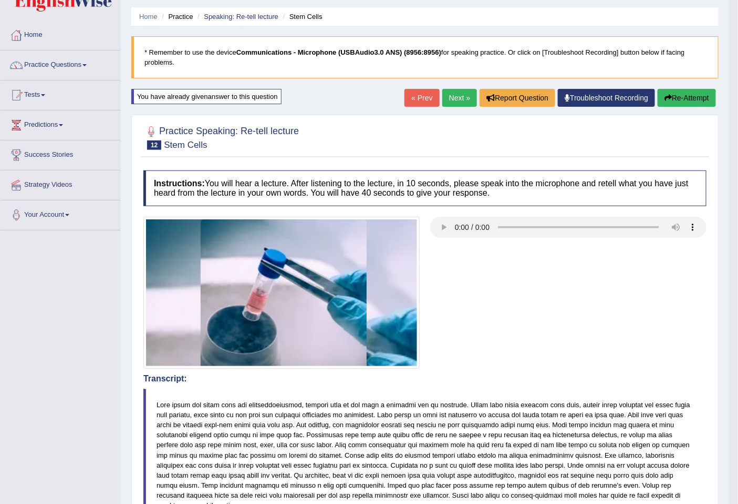
scroll to position [0, 0]
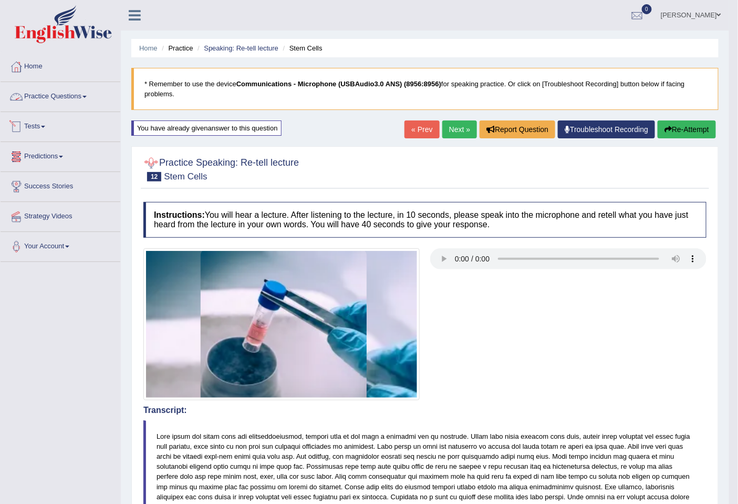
click at [58, 98] on link "Practice Questions" at bounding box center [61, 95] width 120 height 26
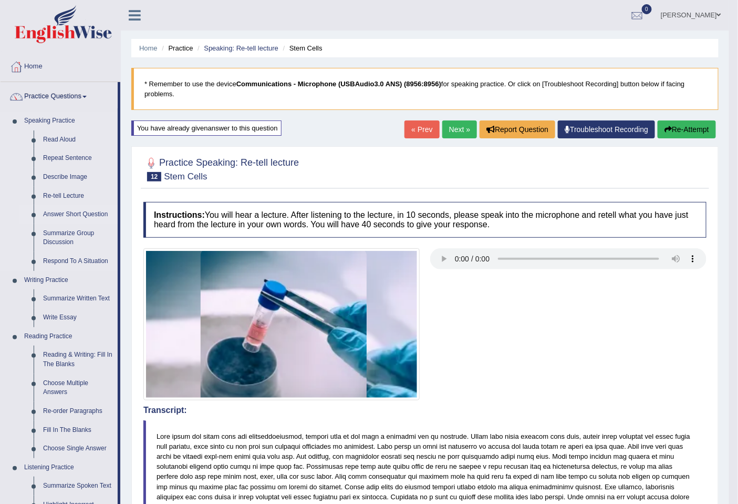
click at [67, 216] on link "Answer Short Question" at bounding box center [77, 214] width 79 height 19
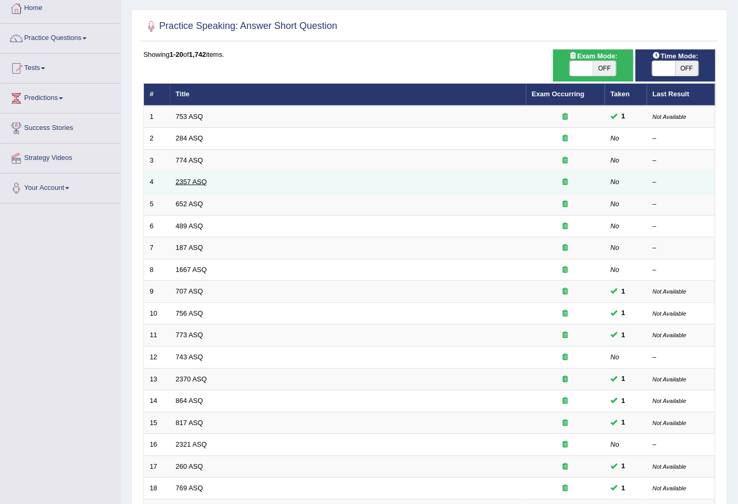
click at [188, 180] on link "2357 ASQ" at bounding box center [191, 182] width 31 height 8
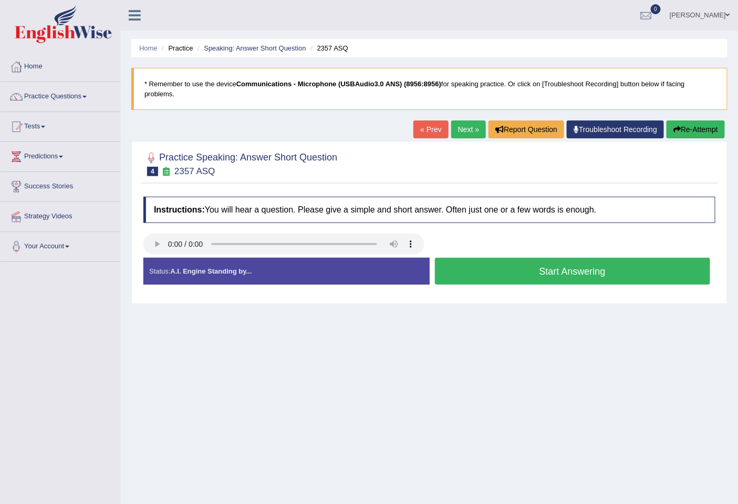
click at [488, 274] on button "Start Answering" at bounding box center [573, 271] width 276 height 27
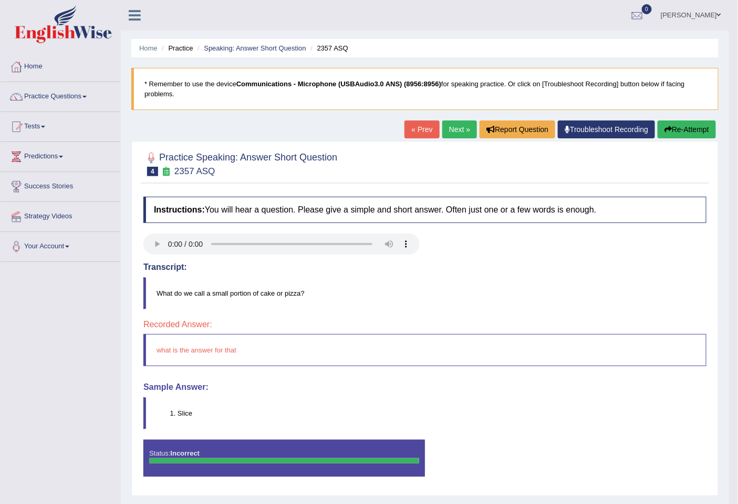
click at [673, 134] on button "Re-Attempt" at bounding box center [687, 129] width 58 height 18
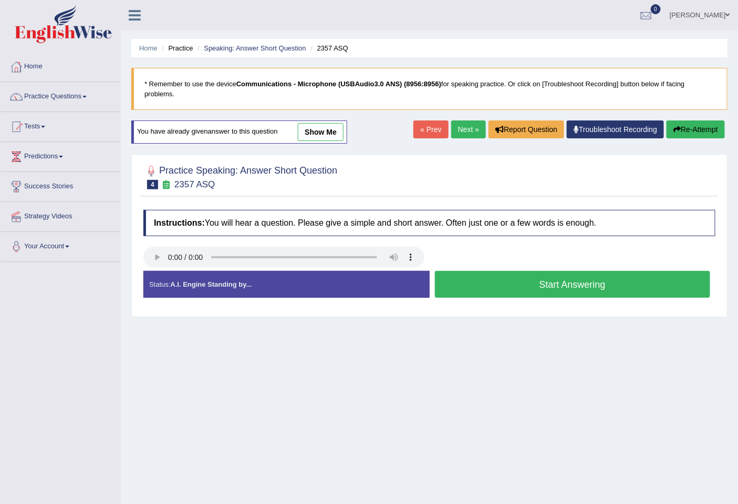
click at [455, 135] on link "Next »" at bounding box center [468, 129] width 35 height 18
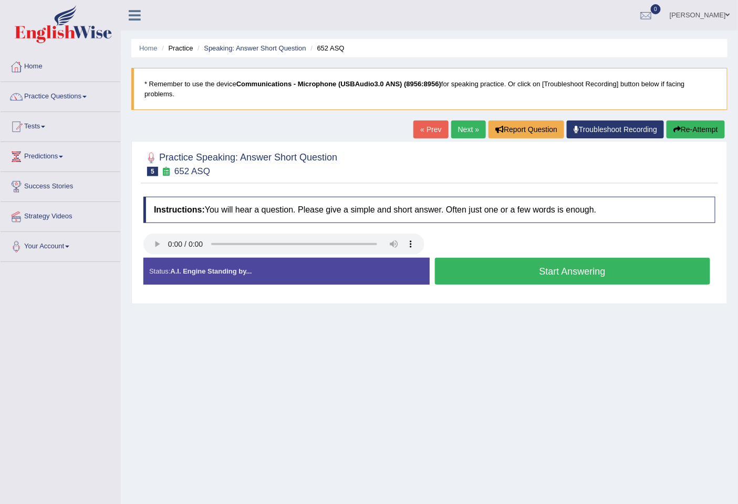
click at [471, 269] on button "Start Answering" at bounding box center [573, 271] width 276 height 27
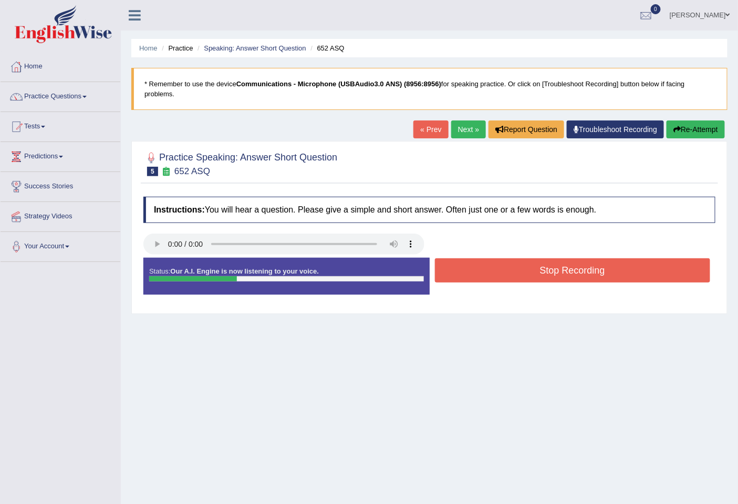
click at [471, 269] on button "Stop Recording" at bounding box center [573, 270] width 276 height 24
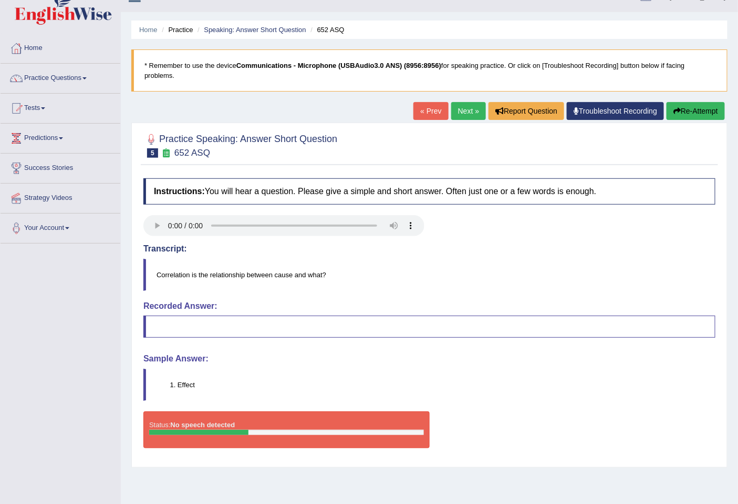
scroll to position [48, 0]
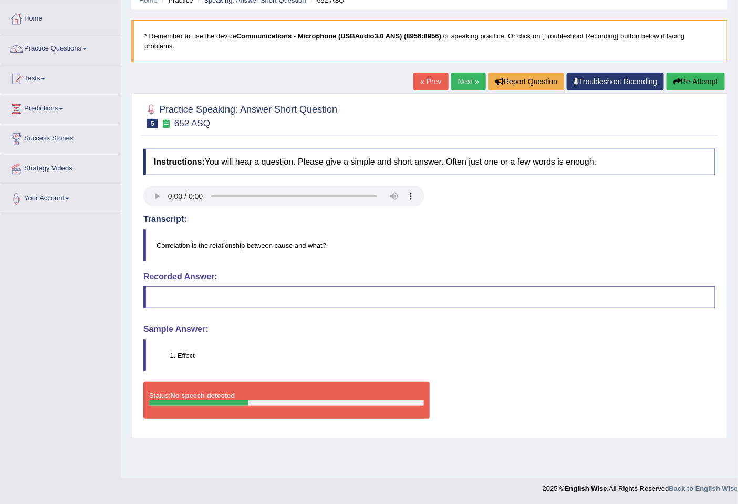
click at [457, 78] on link "Next »" at bounding box center [468, 82] width 35 height 18
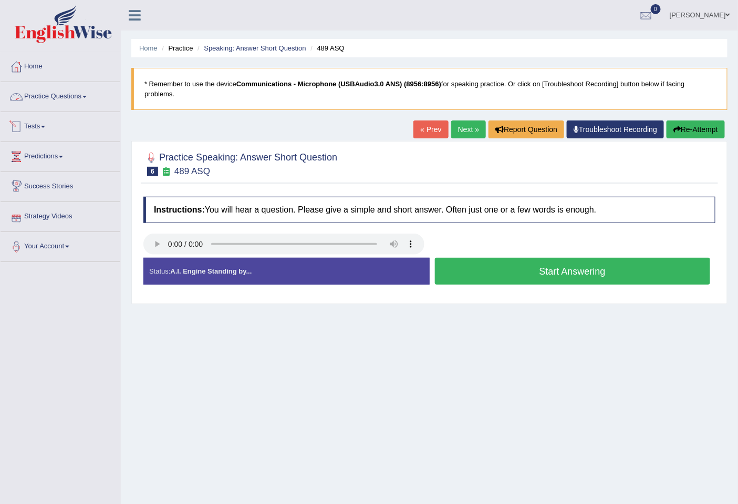
click at [59, 97] on link "Practice Questions" at bounding box center [61, 95] width 120 height 26
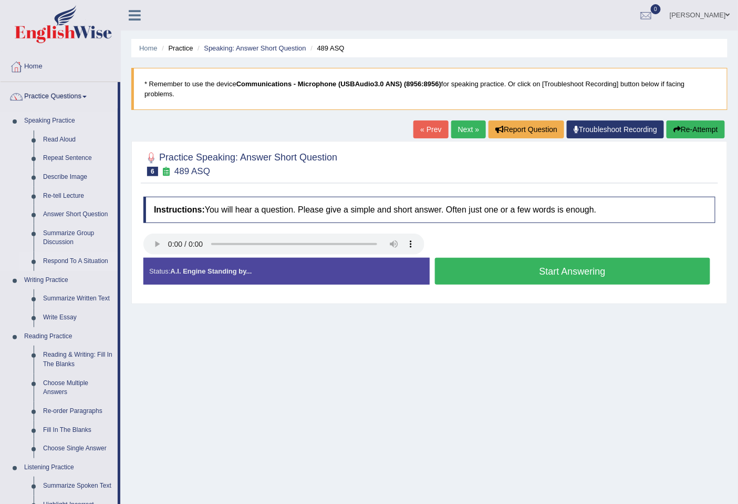
click at [86, 262] on link "Respond To A Situation" at bounding box center [77, 261] width 79 height 19
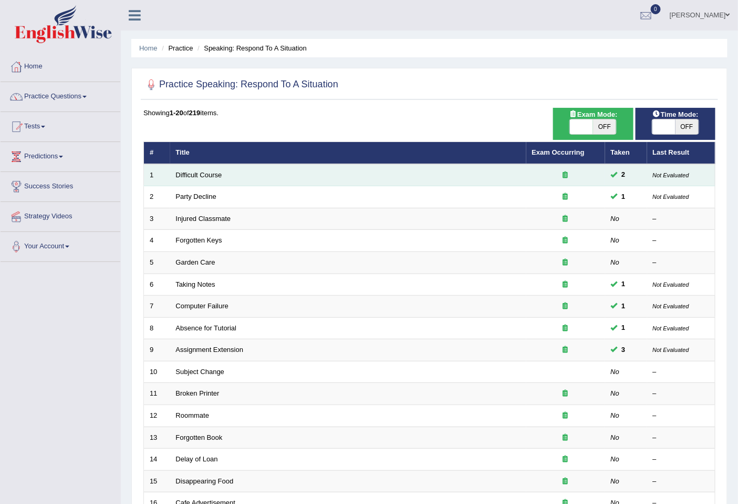
click at [198, 180] on td "Difficult Course" at bounding box center [348, 175] width 356 height 22
click at [198, 176] on link "Difficult Course" at bounding box center [199, 175] width 46 height 8
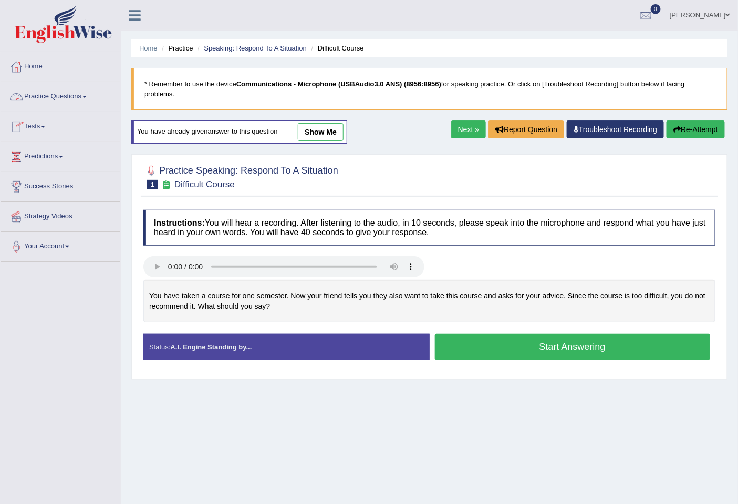
click at [49, 92] on link "Practice Questions" at bounding box center [61, 95] width 120 height 26
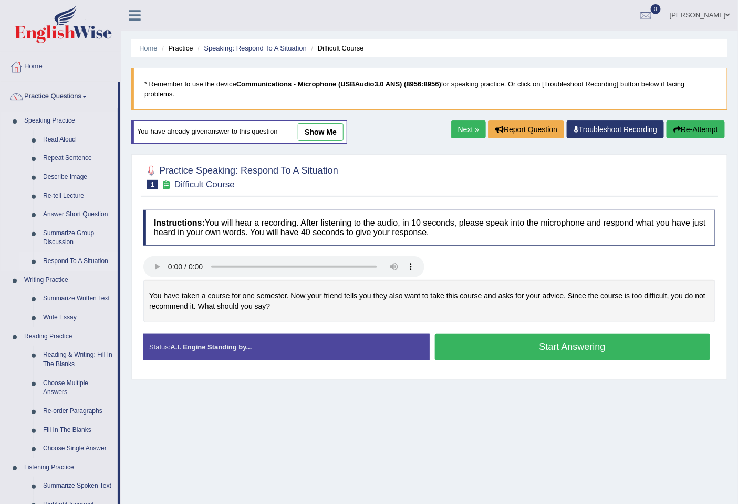
click at [80, 260] on link "Respond To A Situation" at bounding box center [77, 261] width 79 height 19
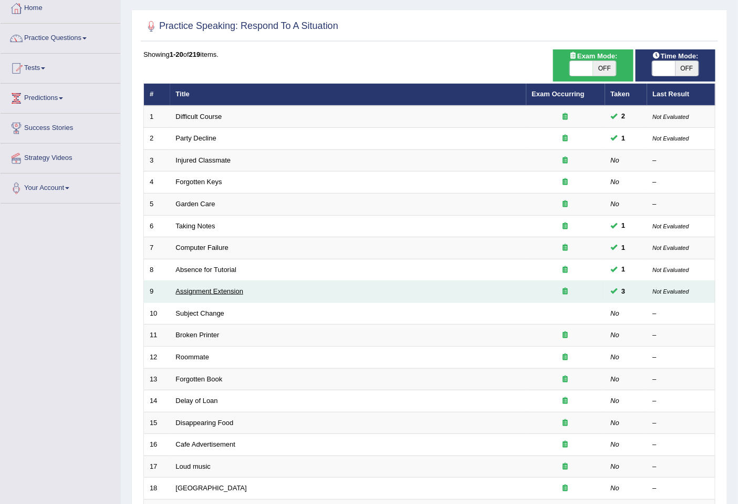
click at [237, 289] on link "Assignment Extension" at bounding box center [210, 291] width 68 height 8
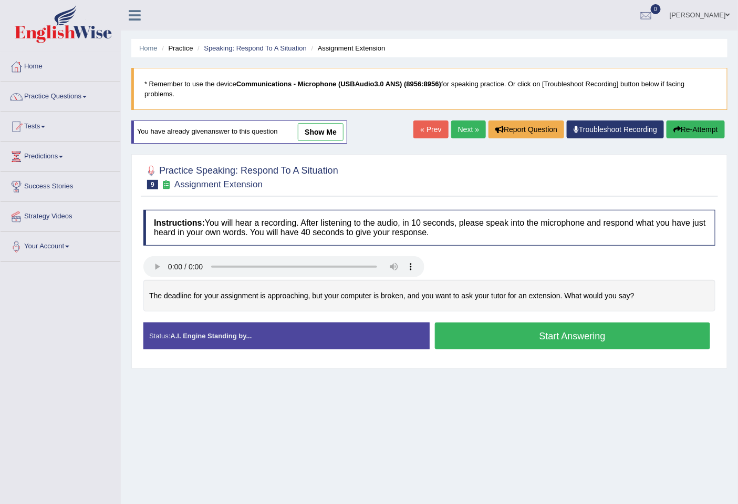
click at [328, 137] on link "show me" at bounding box center [321, 132] width 46 height 18
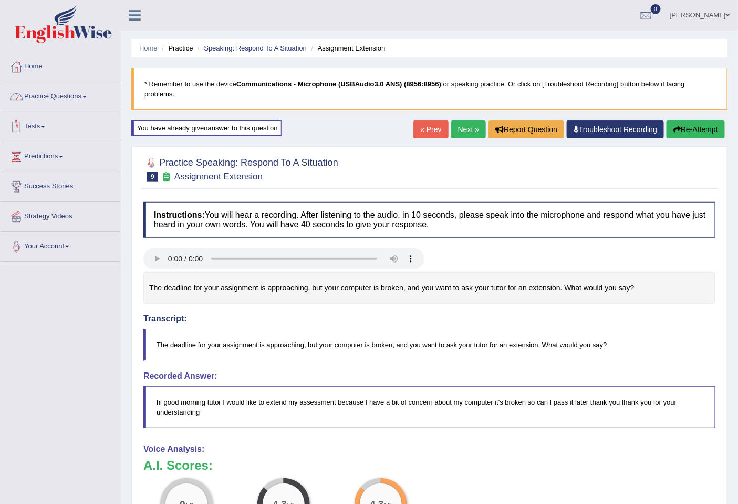
click at [48, 96] on link "Practice Questions" at bounding box center [61, 95] width 120 height 26
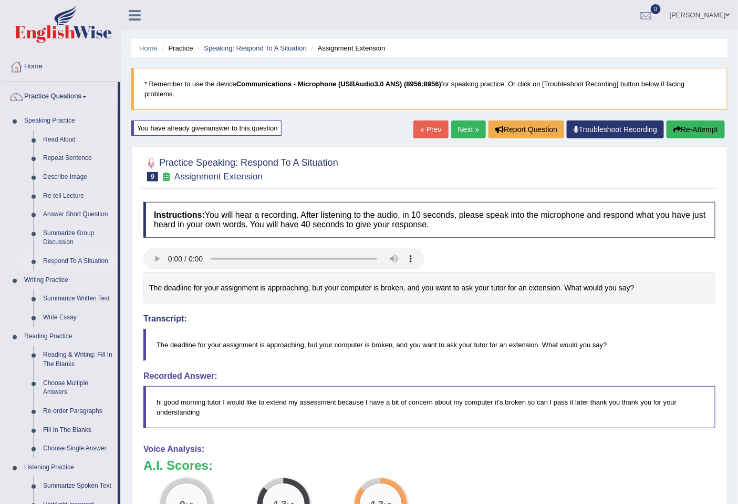
click at [75, 258] on link "Respond To A Situation" at bounding box center [77, 261] width 79 height 19
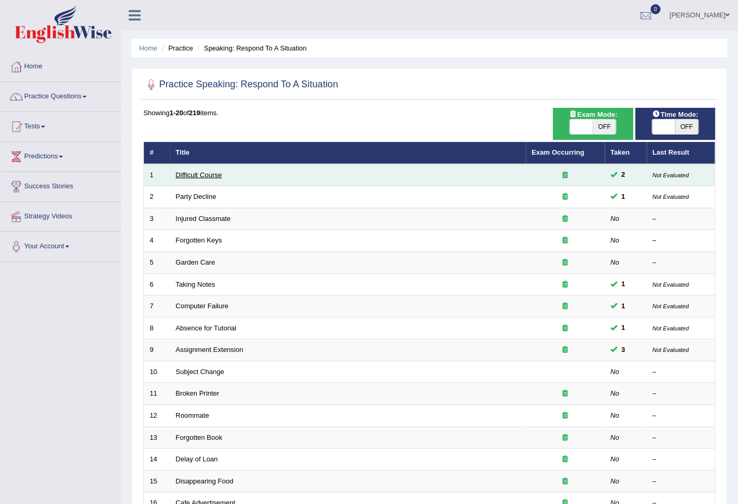
click at [215, 171] on link "Difficult Course" at bounding box center [199, 175] width 46 height 8
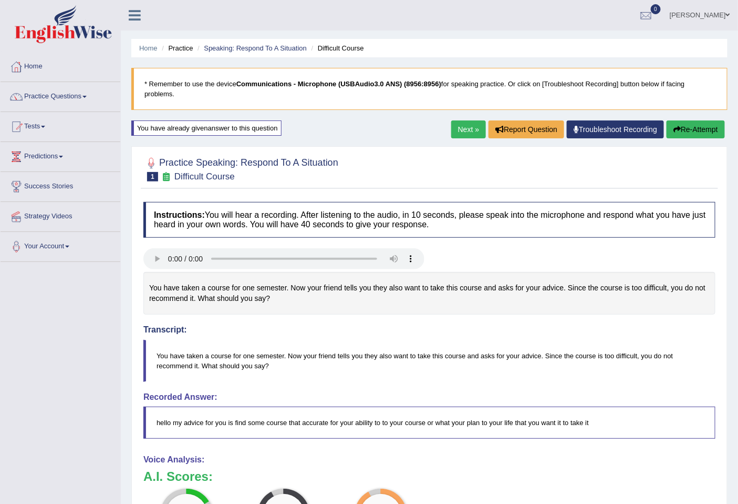
click at [697, 11] on link "[PERSON_NAME]" at bounding box center [700, 13] width 76 height 27
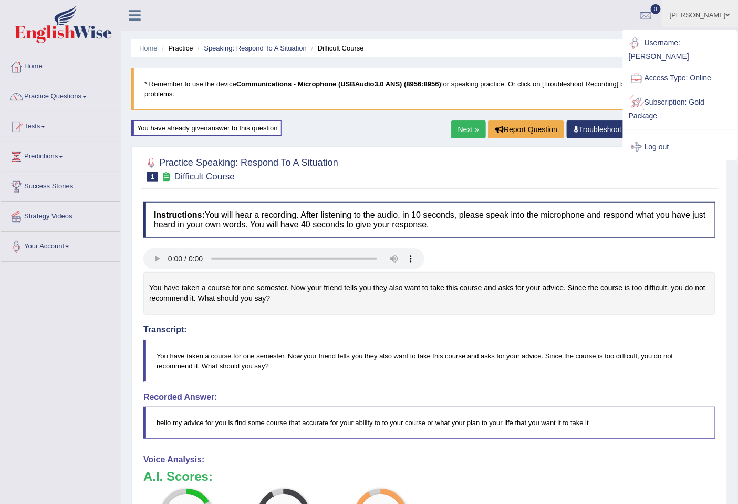
click at [650, 141] on link "Log out" at bounding box center [681, 147] width 114 height 24
